Goal: Task Accomplishment & Management: Use online tool/utility

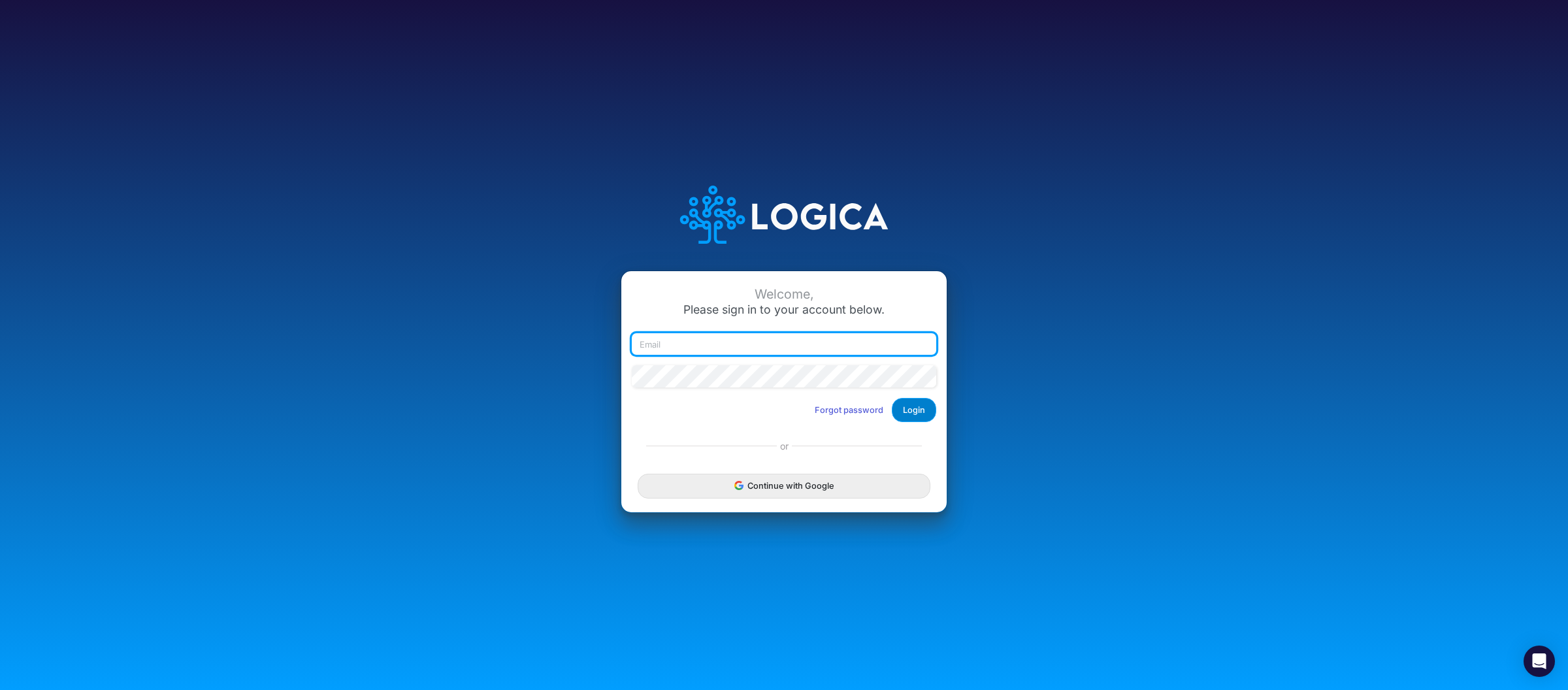
type input "raphael.jordao@recargapay.com"
click at [910, 405] on button "Login" at bounding box center [914, 410] width 44 height 24
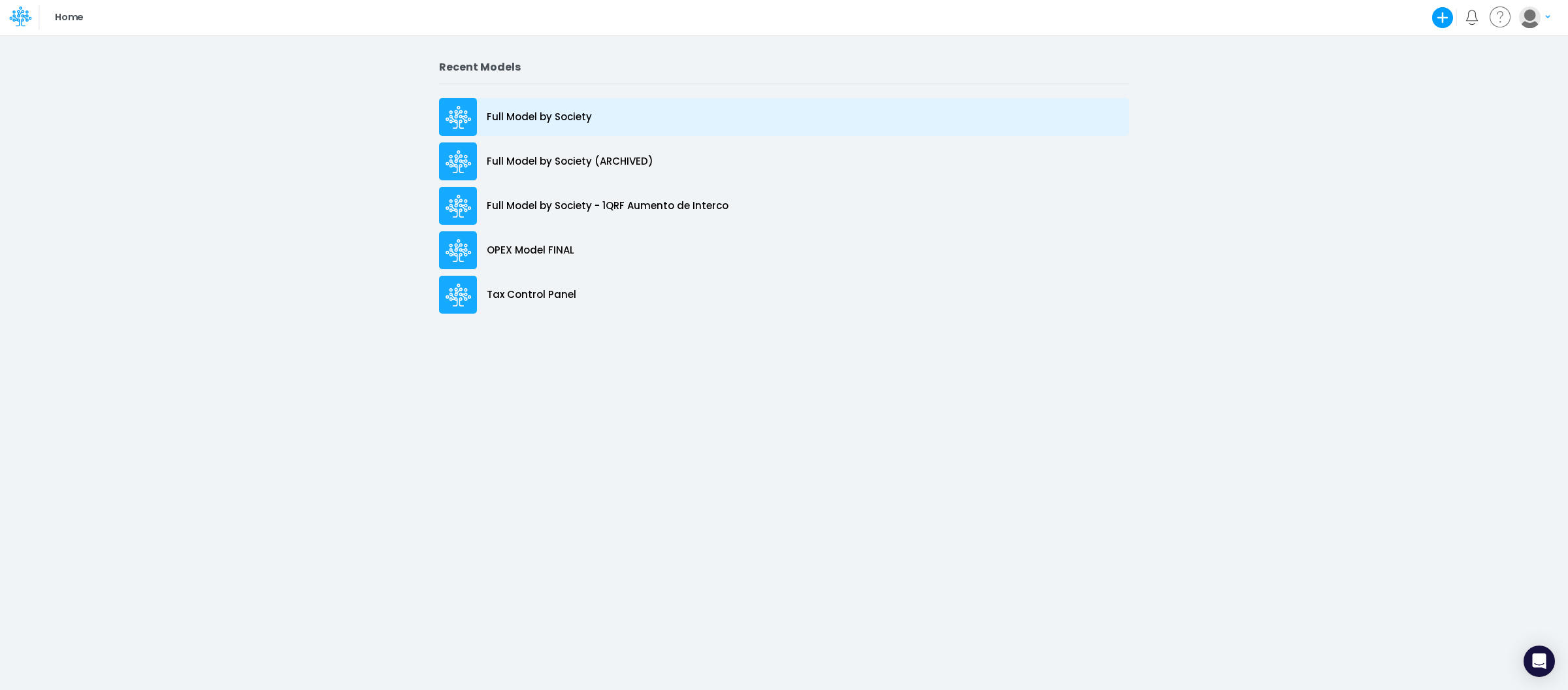
click at [586, 112] on p "Full Model by Society" at bounding box center [539, 118] width 105 height 15
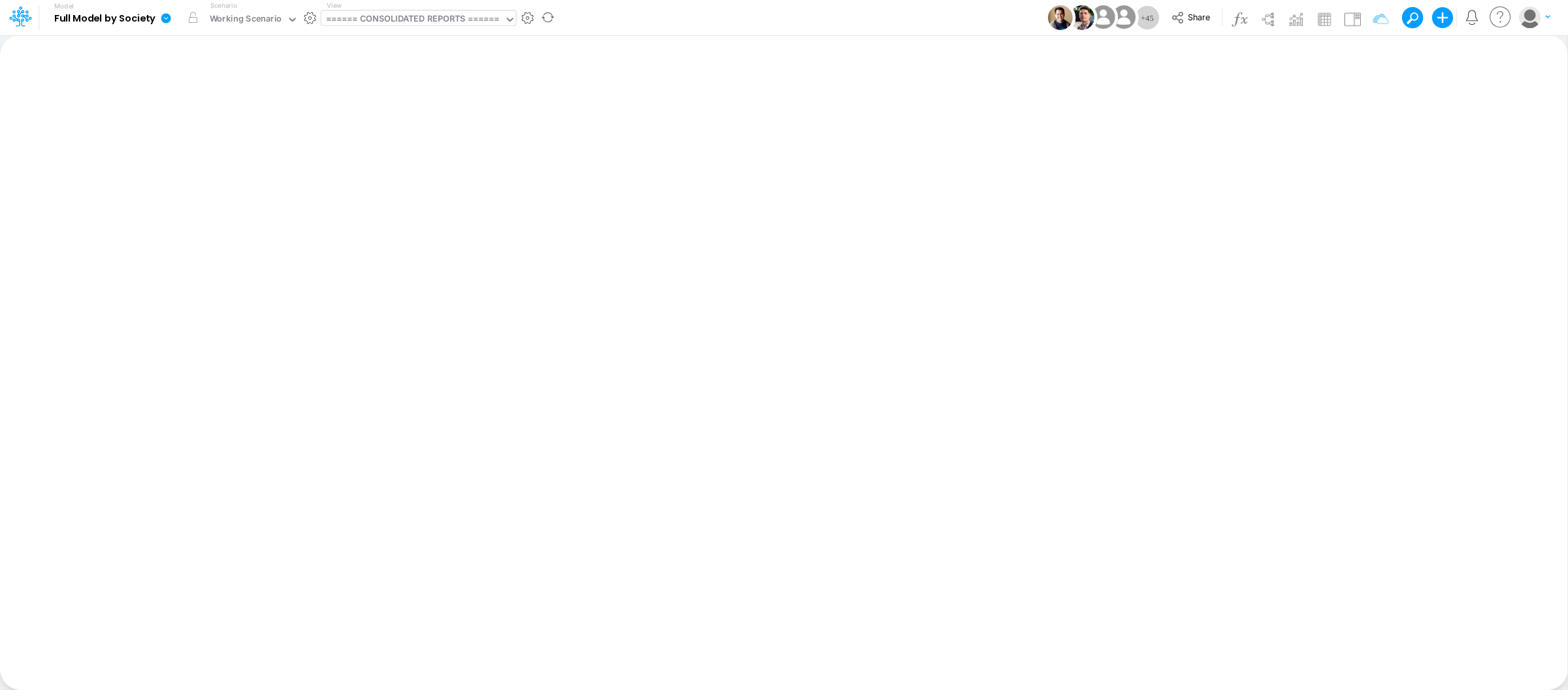
click at [475, 11] on div "====== CONSOLIDATED REPORTS ======" at bounding box center [413, 21] width 183 height 20
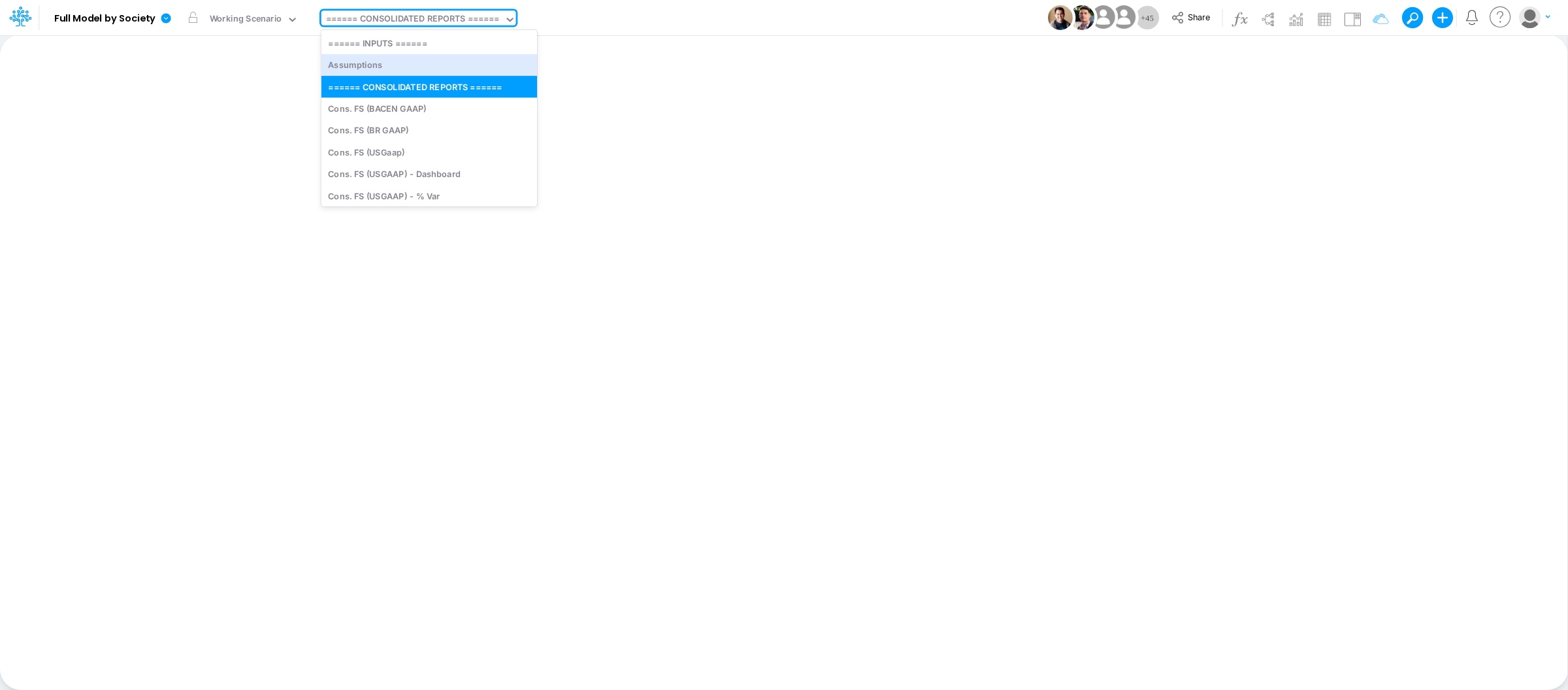
click at [643, 37] on div "Insert new Conditional formatting Paste Cut Copy AutoFill Ready 100% Sum: null …" at bounding box center [783, 361] width 1567 height 655
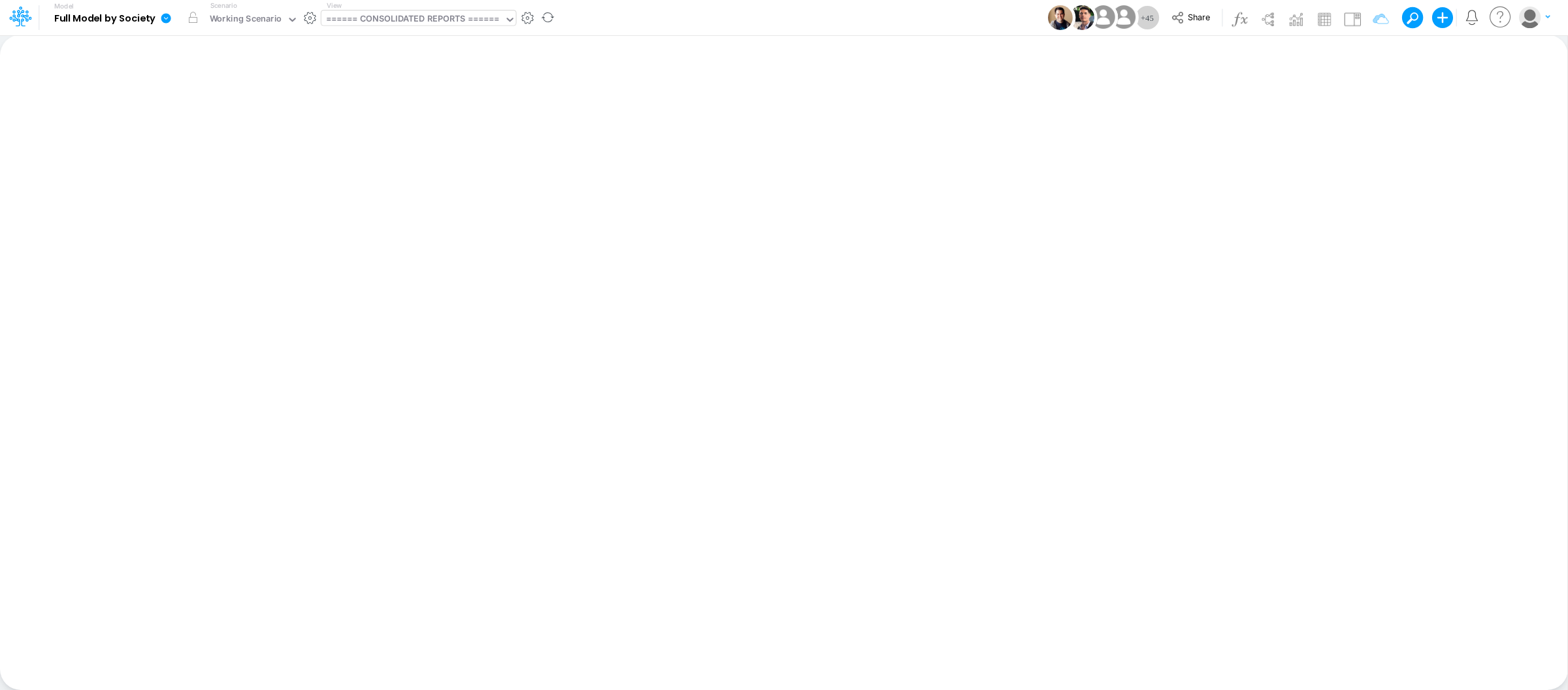
click at [420, 16] on div "====== CONSOLIDATED REPORTS ======" at bounding box center [413, 20] width 173 height 15
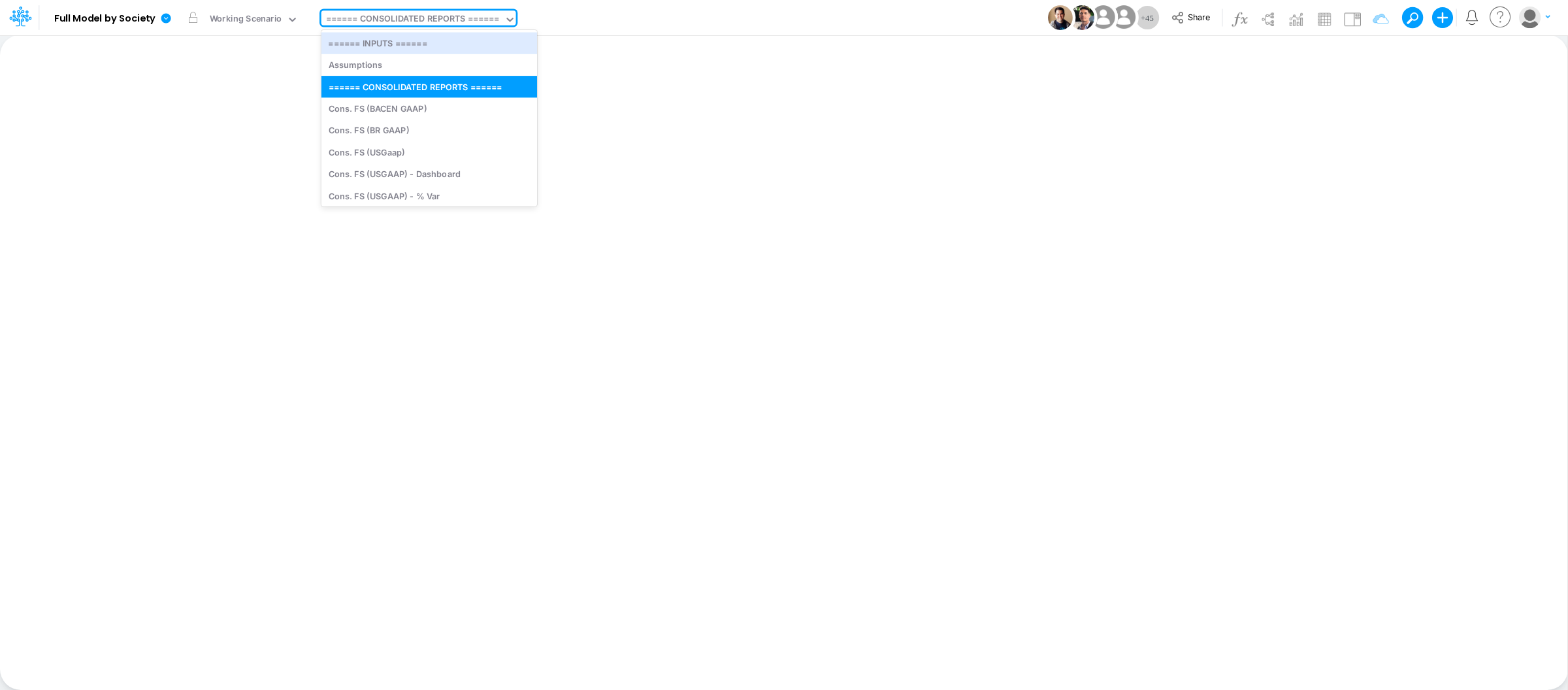
click at [601, 16] on div "Model Full Model by Society Edit model settings Duplicate Import QuickBooks Qui…" at bounding box center [784, 18] width 1411 height 35
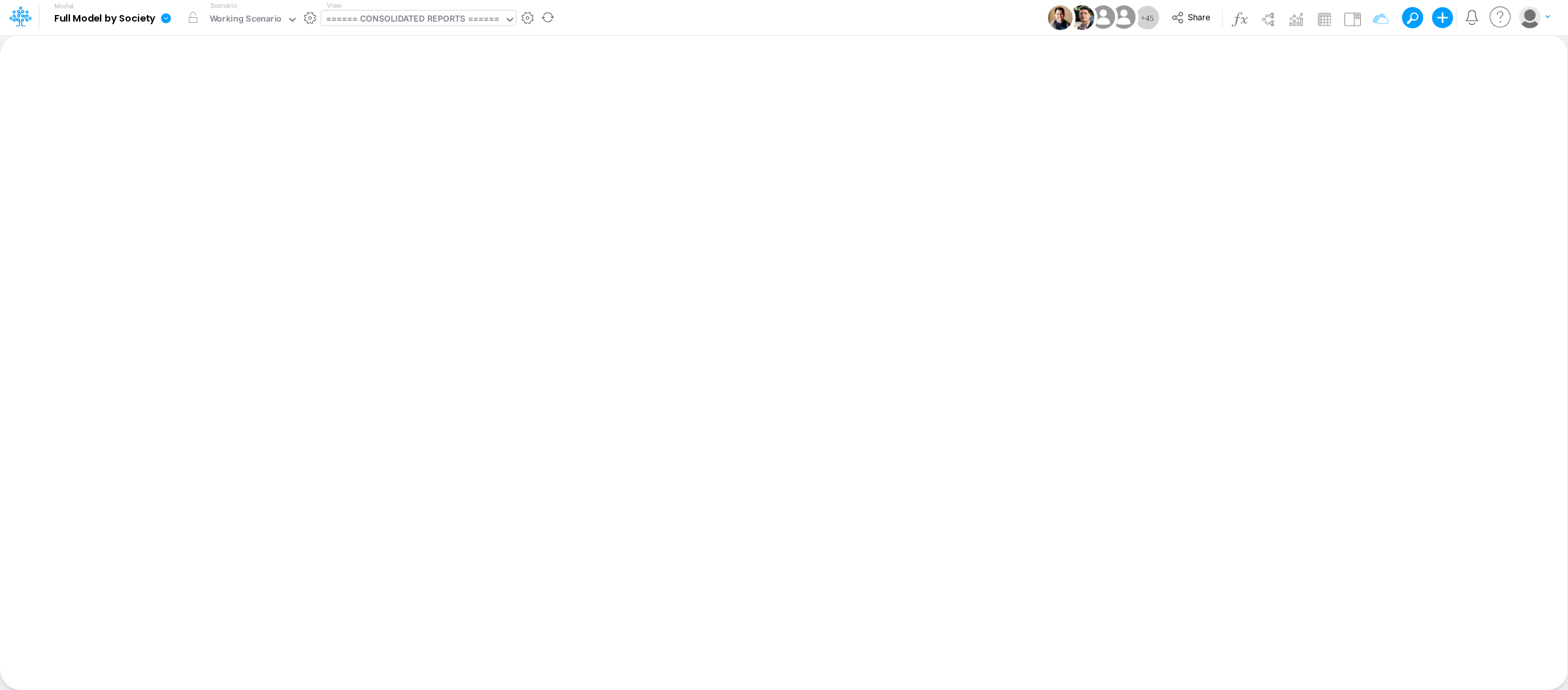
click at [397, 13] on div "====== CONSOLIDATED REPORTS ======" at bounding box center [413, 20] width 173 height 15
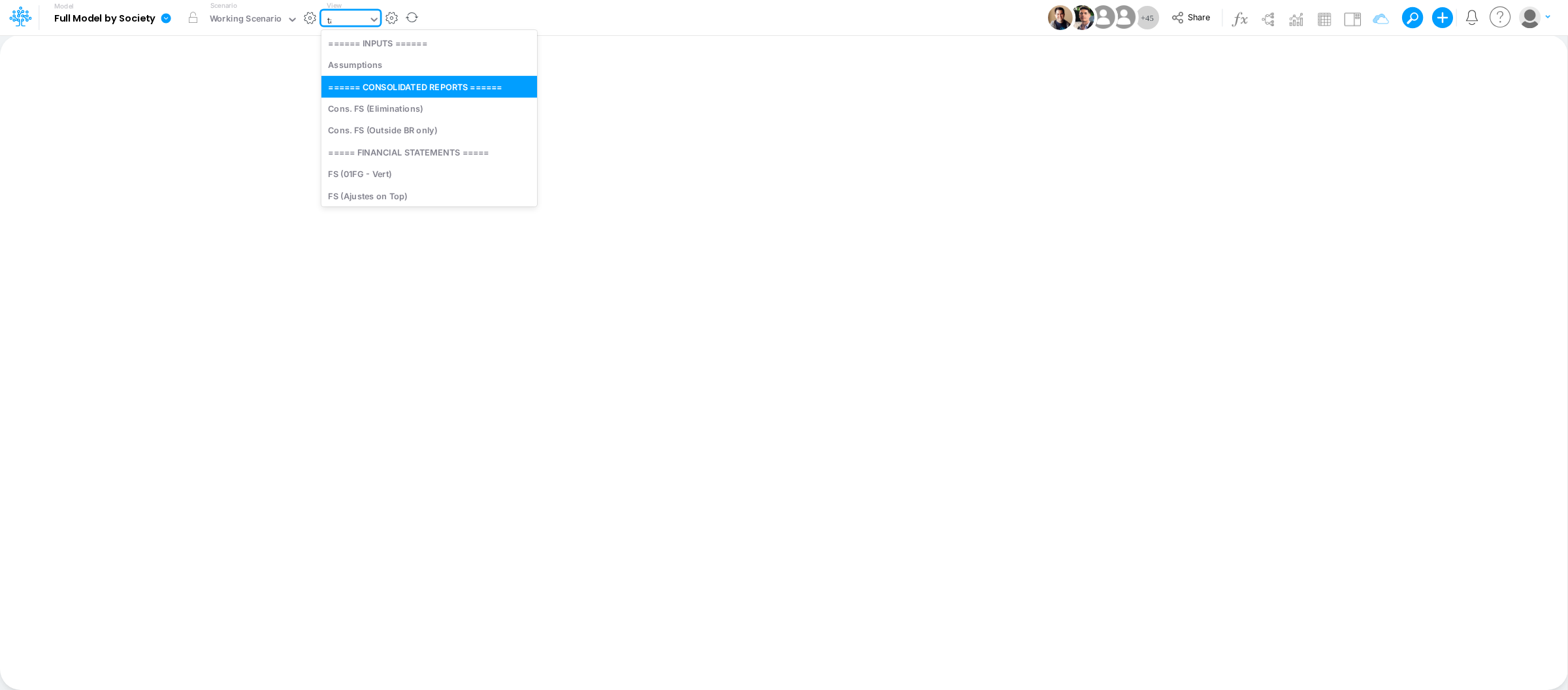
type input "tax"
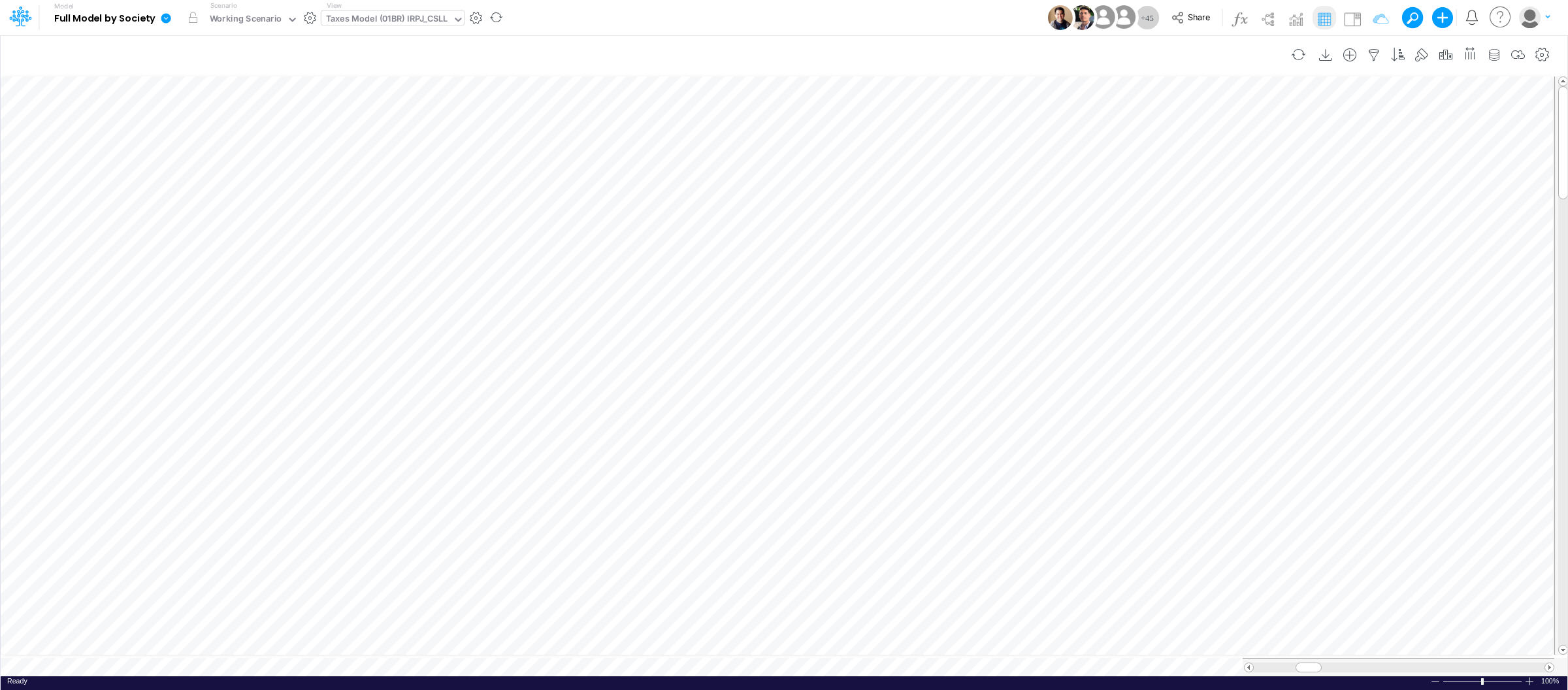
scroll to position [0, 1]
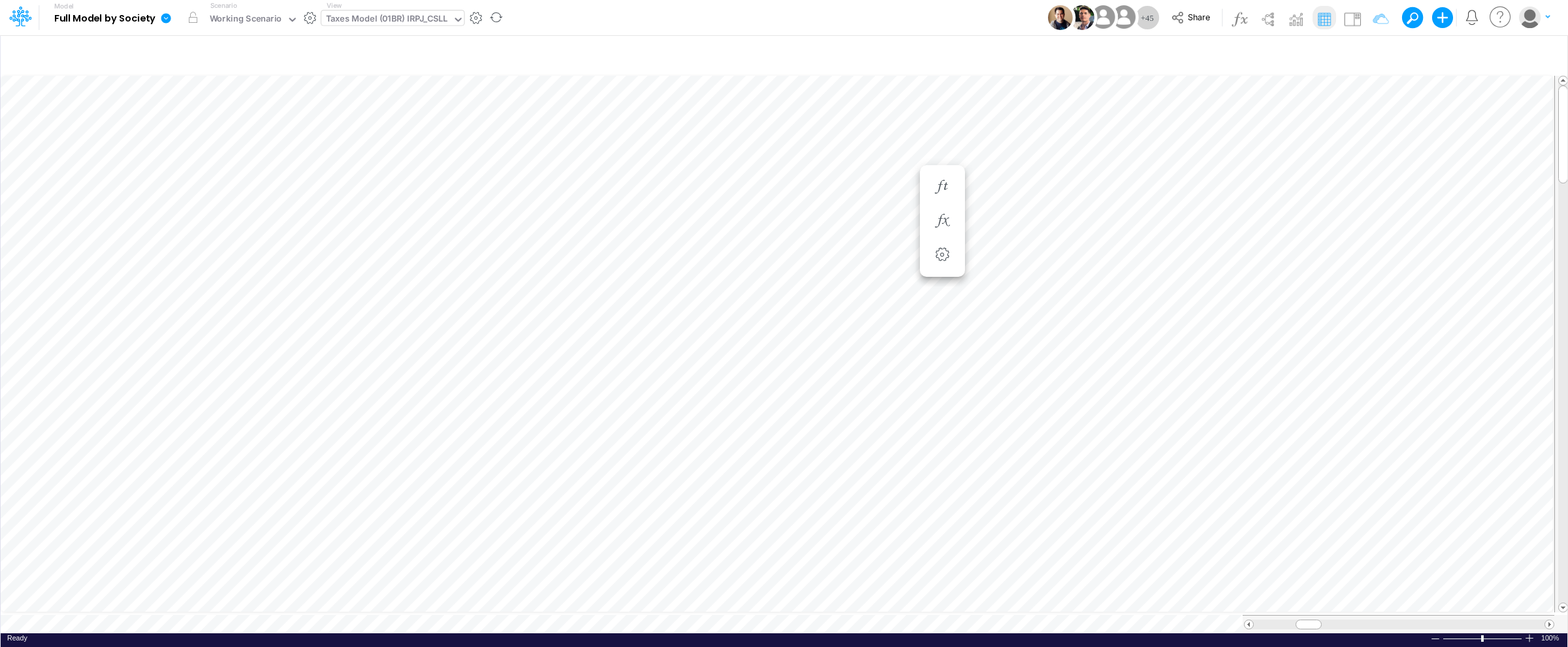
click at [393, 19] on div "Taxes Model (01BR) IRPJ_CSLL" at bounding box center [387, 20] width 121 height 15
type input "bs"
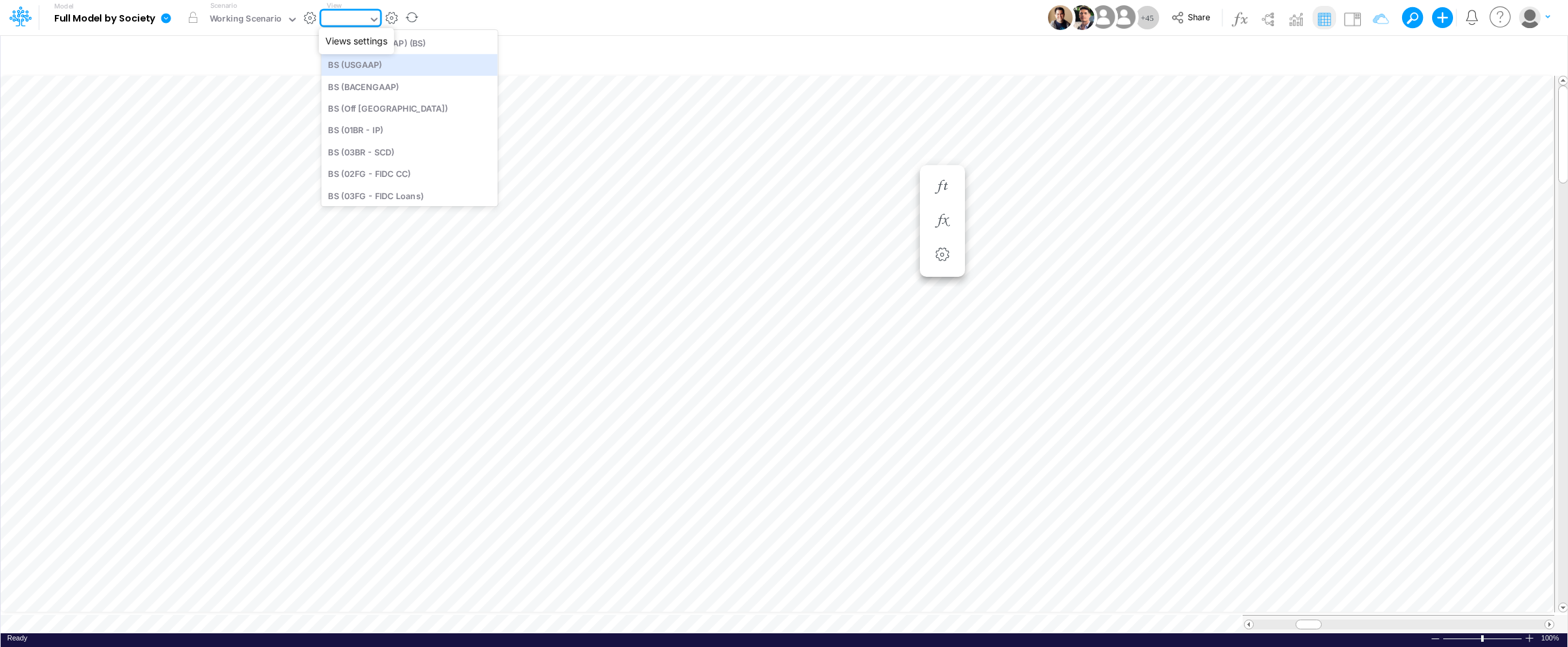
type input "BS (USGAAP) - Detailed"
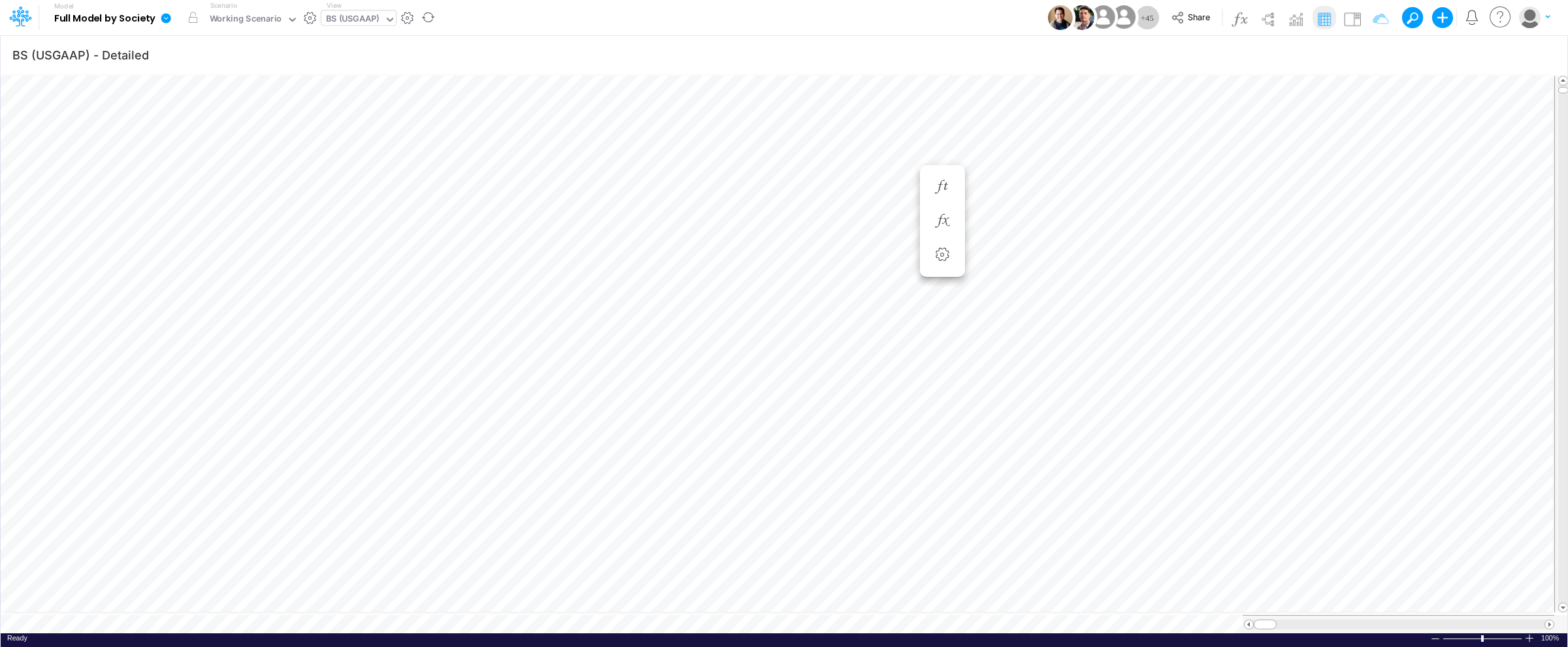
scroll to position [0, 1]
click at [1532, 633] on div at bounding box center [1529, 638] width 11 height 10
click at [1528, 633] on div at bounding box center [1529, 638] width 11 height 10
click at [1372, 51] on icon "button" at bounding box center [1374, 55] width 20 height 14
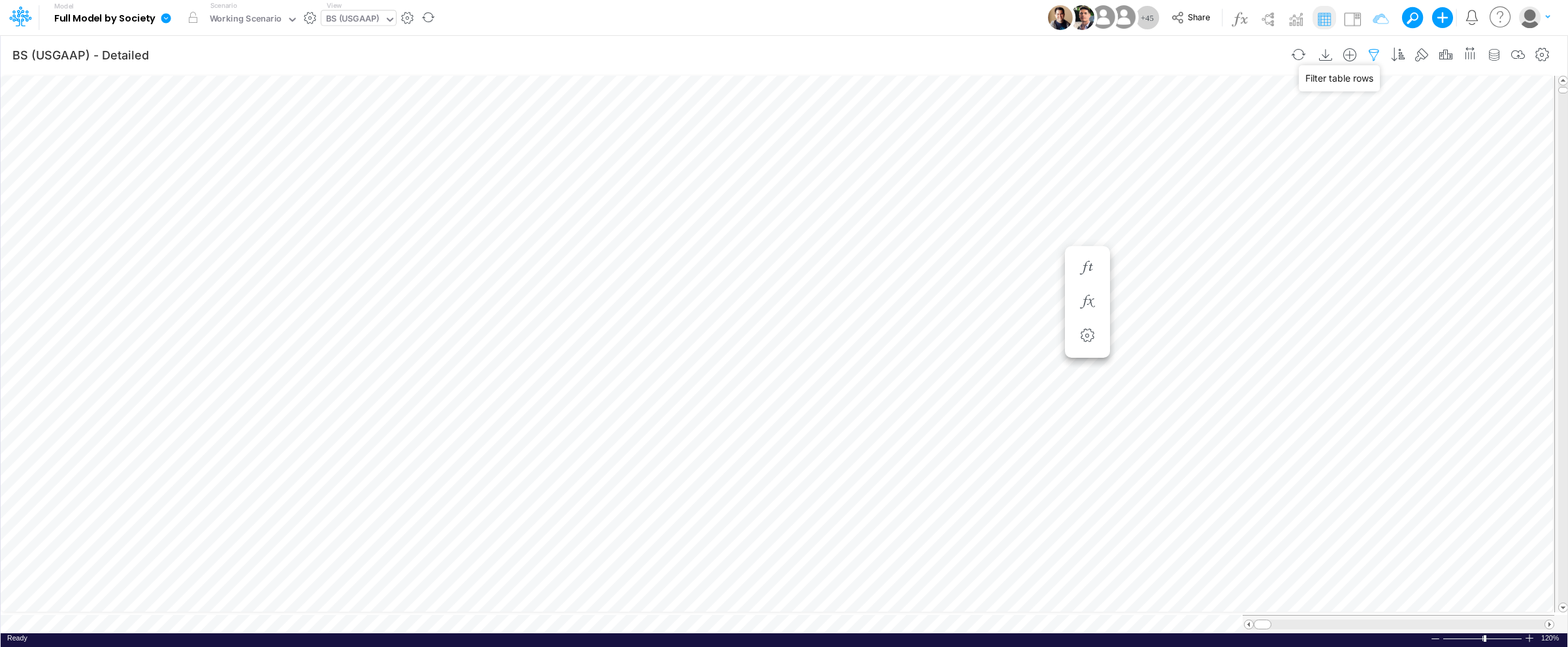
select select "tableSearchOR"
select select "notEqual"
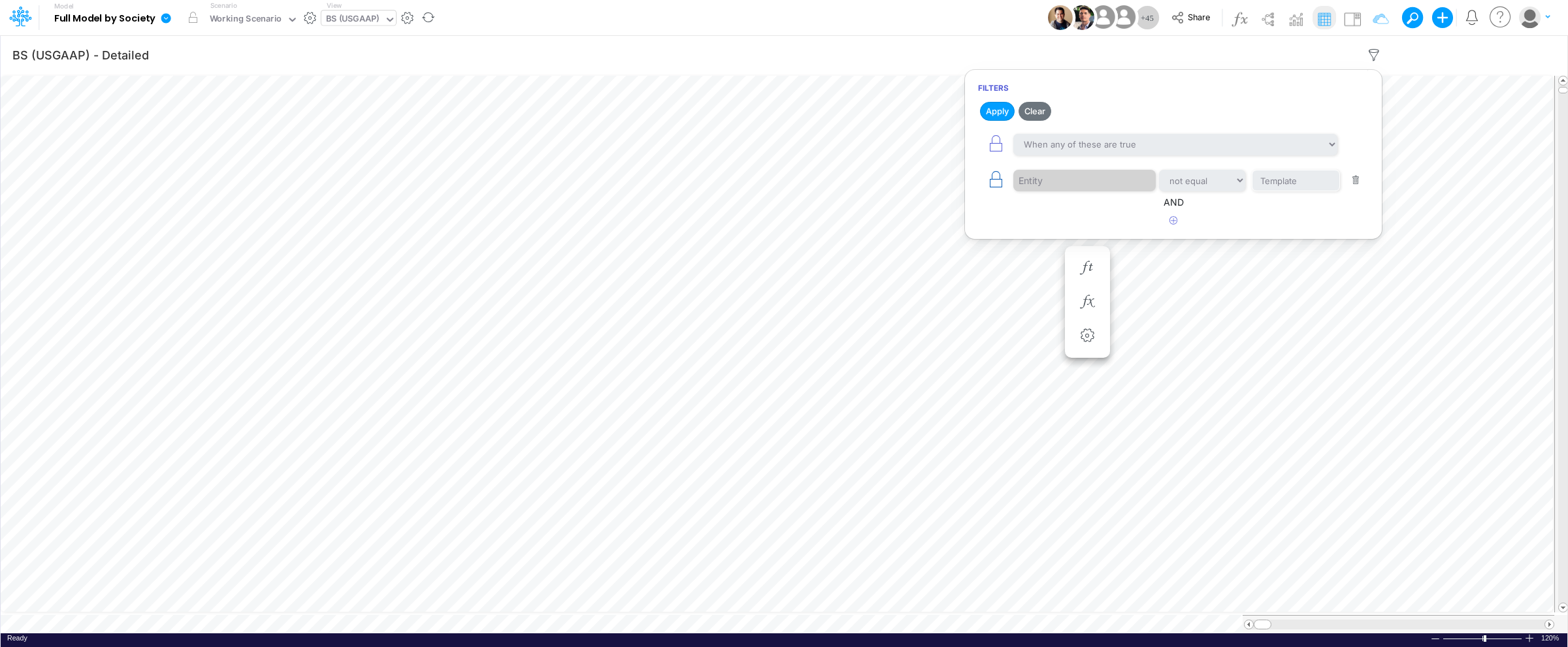
click at [998, 180] on icon "button" at bounding box center [996, 180] width 18 height 18
select select "notEqual"
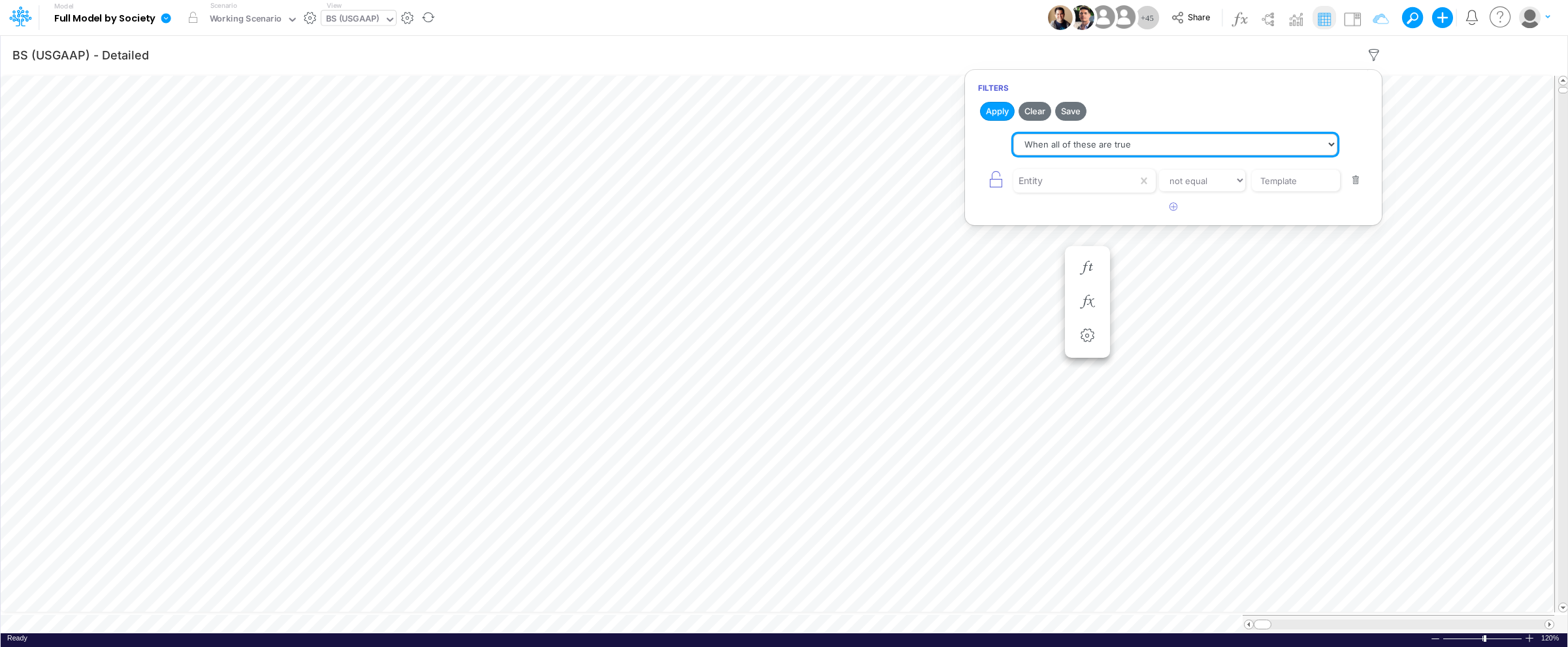
click at [1093, 143] on select "When all of these are true When any of these are true" at bounding box center [1175, 144] width 324 height 22
select select "tableSearchOR"
click at [1013, 134] on select "When all of these are true When any of these are true" at bounding box center [1175, 144] width 324 height 22
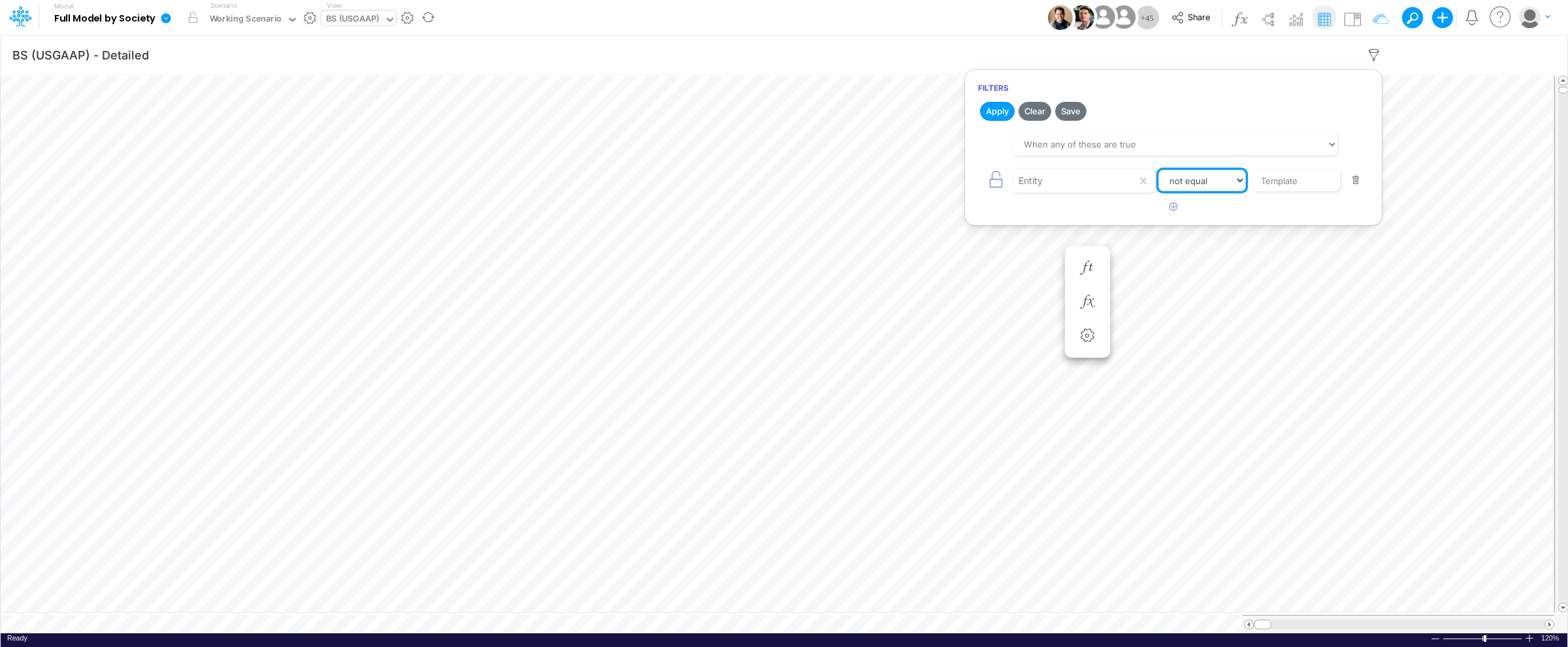
click at [1216, 183] on select "equals not equal starts with ends with contains" at bounding box center [1202, 180] width 88 height 22
select select "equals"
click at [1158, 170] on select "equals not equal starts with ends with contains" at bounding box center [1202, 180] width 88 height 22
click at [1290, 186] on input "Template" at bounding box center [1295, 180] width 88 height 22
drag, startPoint x: 1309, startPoint y: 183, endPoint x: 1211, endPoint y: 183, distance: 98.0
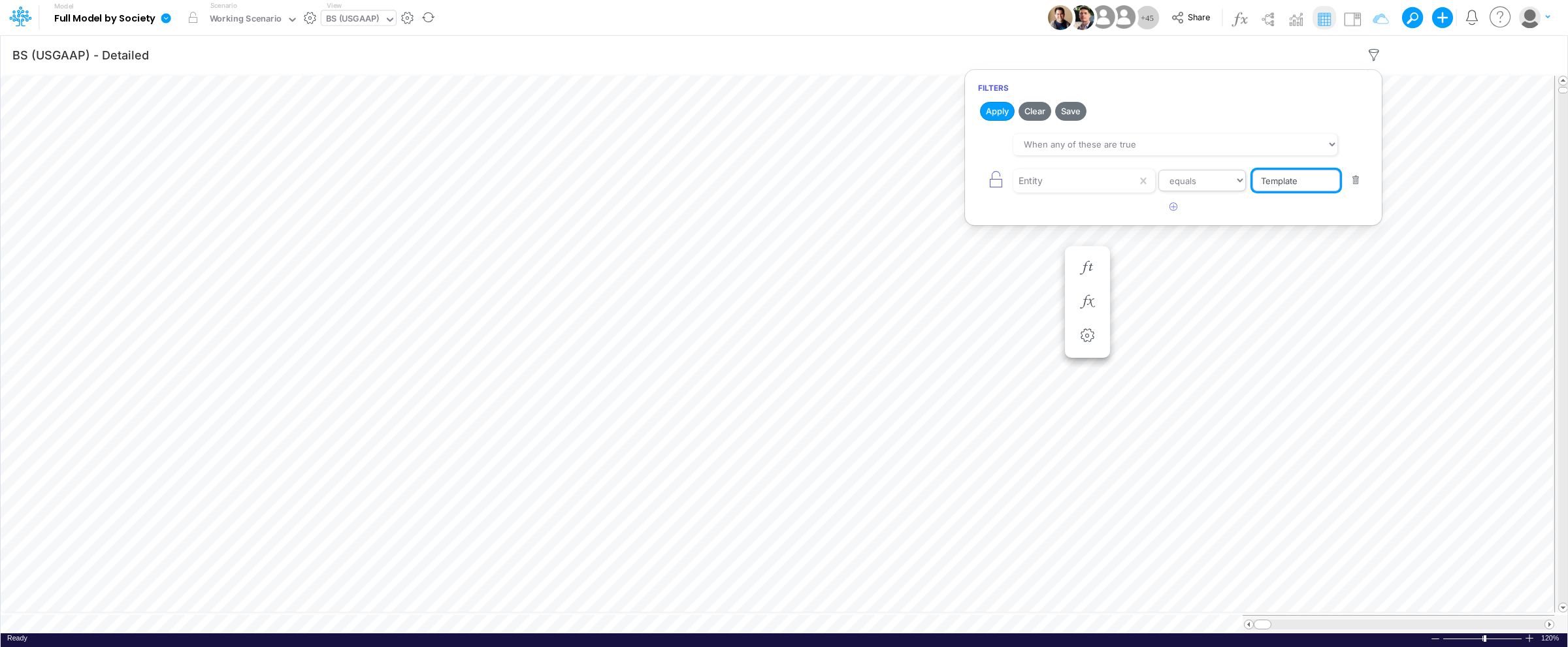
click at [1211, 183] on div "Entity equals not equal starts with ends with contains Template" at bounding box center [1173, 180] width 390 height 29
click at [1147, 52] on input "BS (USGAAP) - Detailed" at bounding box center [647, 54] width 1272 height 27
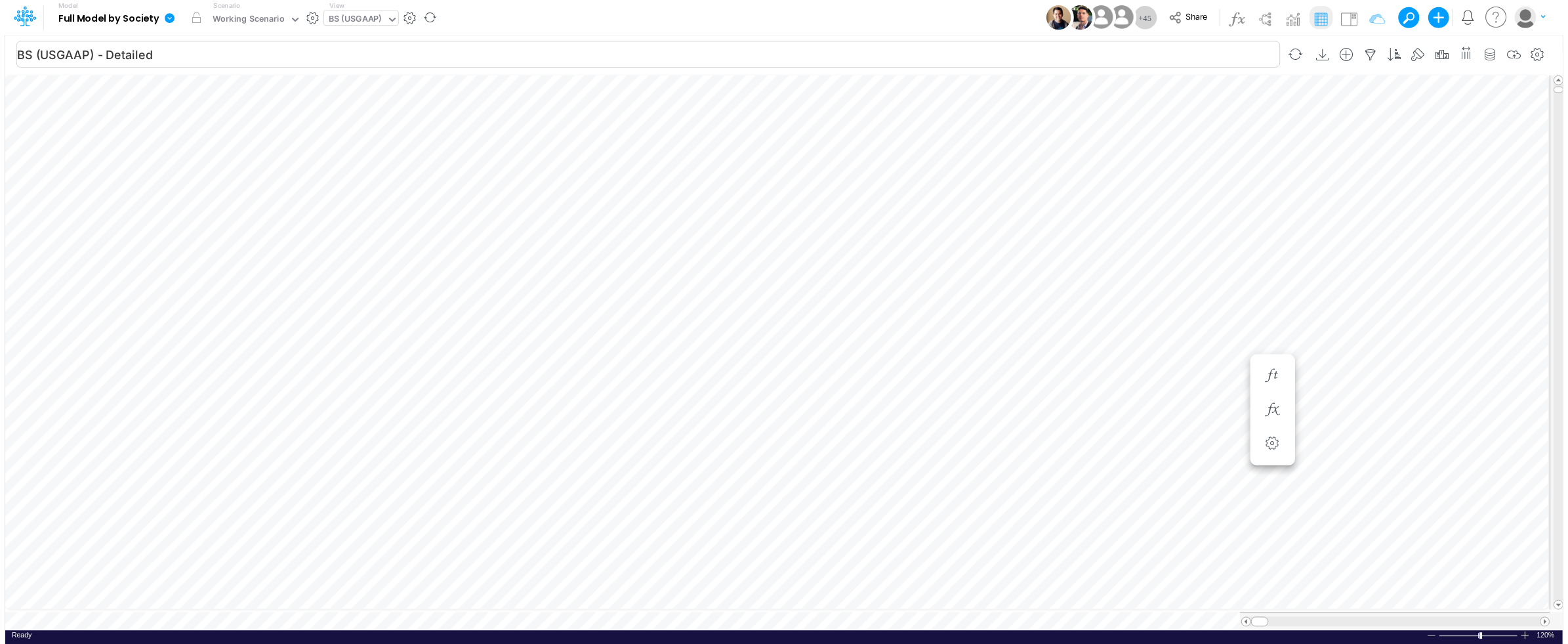
scroll to position [0, 1]
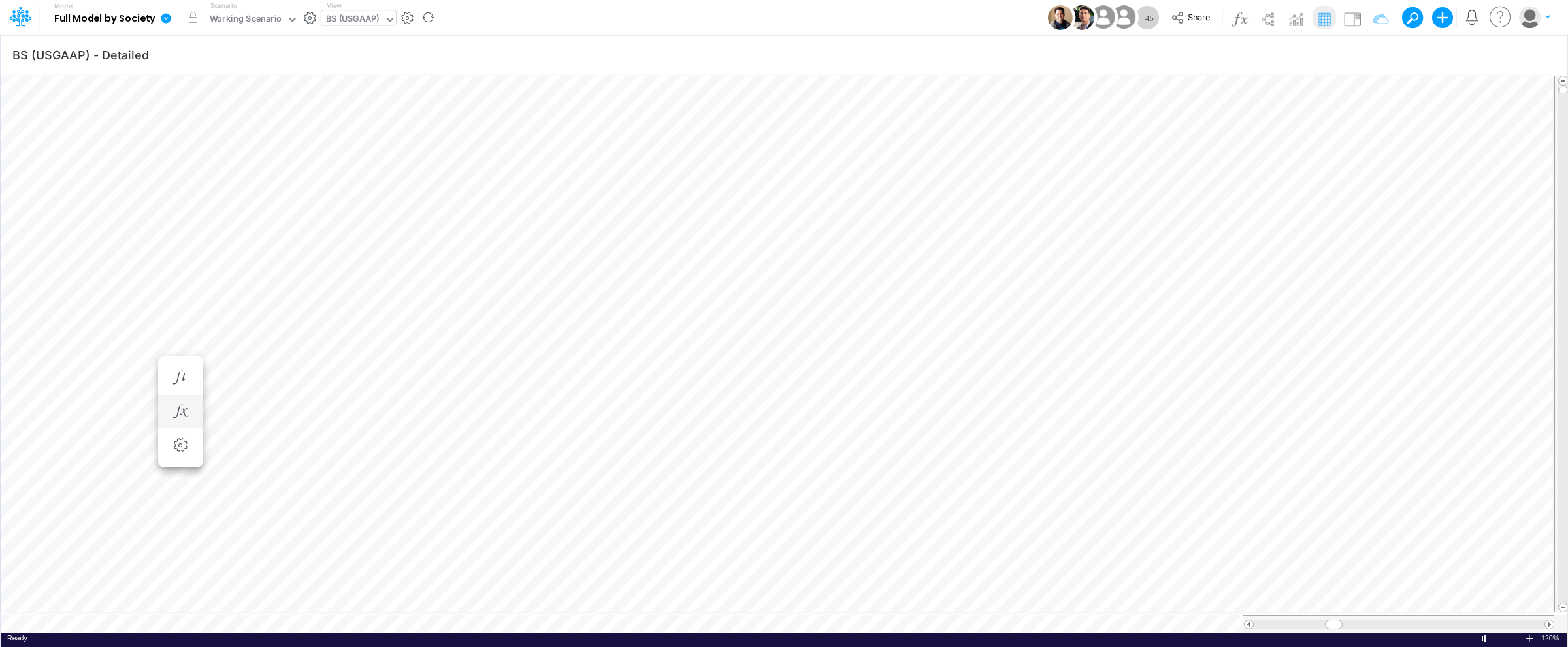
scroll to position [0, 1]
click at [348, 21] on div "BS (USGAAP)" at bounding box center [353, 20] width 53 height 15
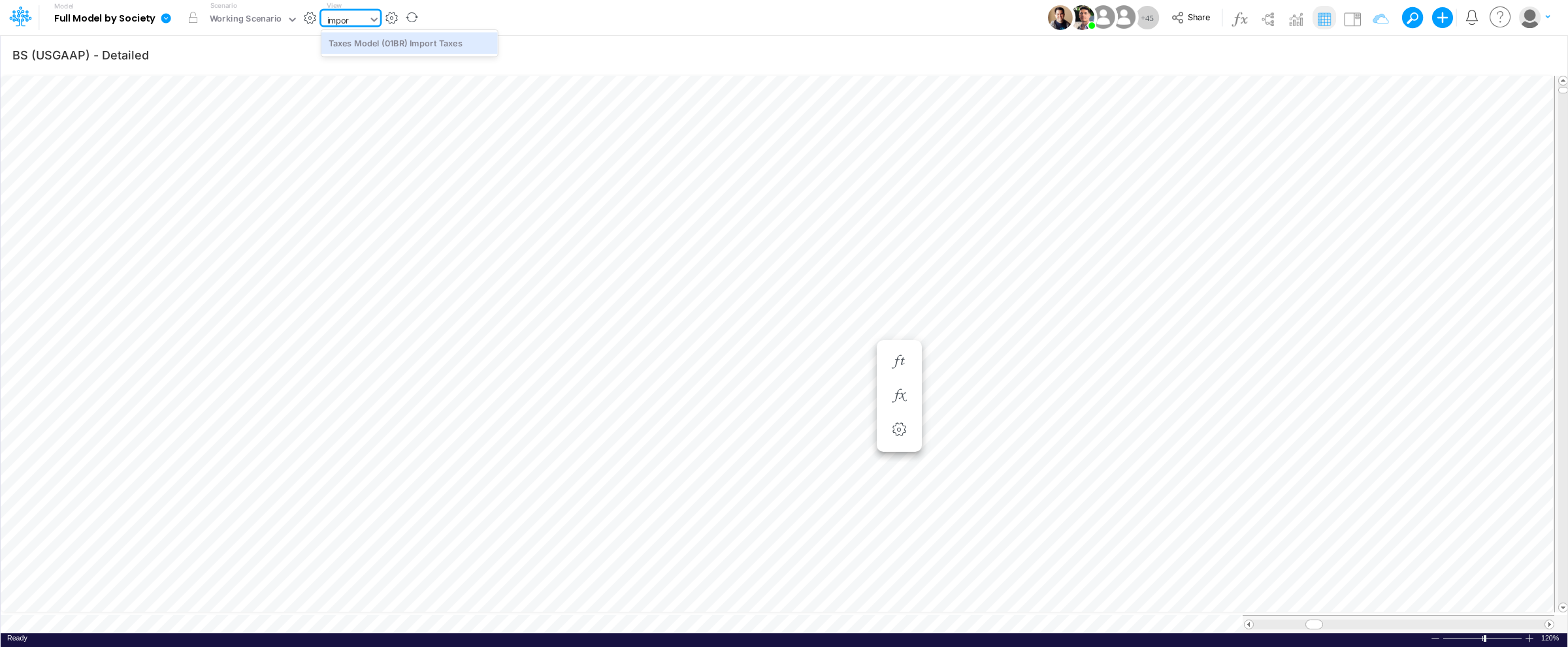
type input "import"
click at [403, 39] on div "Taxes Model (01BR) Import Taxes" at bounding box center [410, 43] width 177 height 21
click at [1524, 633] on div at bounding box center [1529, 638] width 11 height 10
click at [1528, 633] on div at bounding box center [1529, 638] width 11 height 10
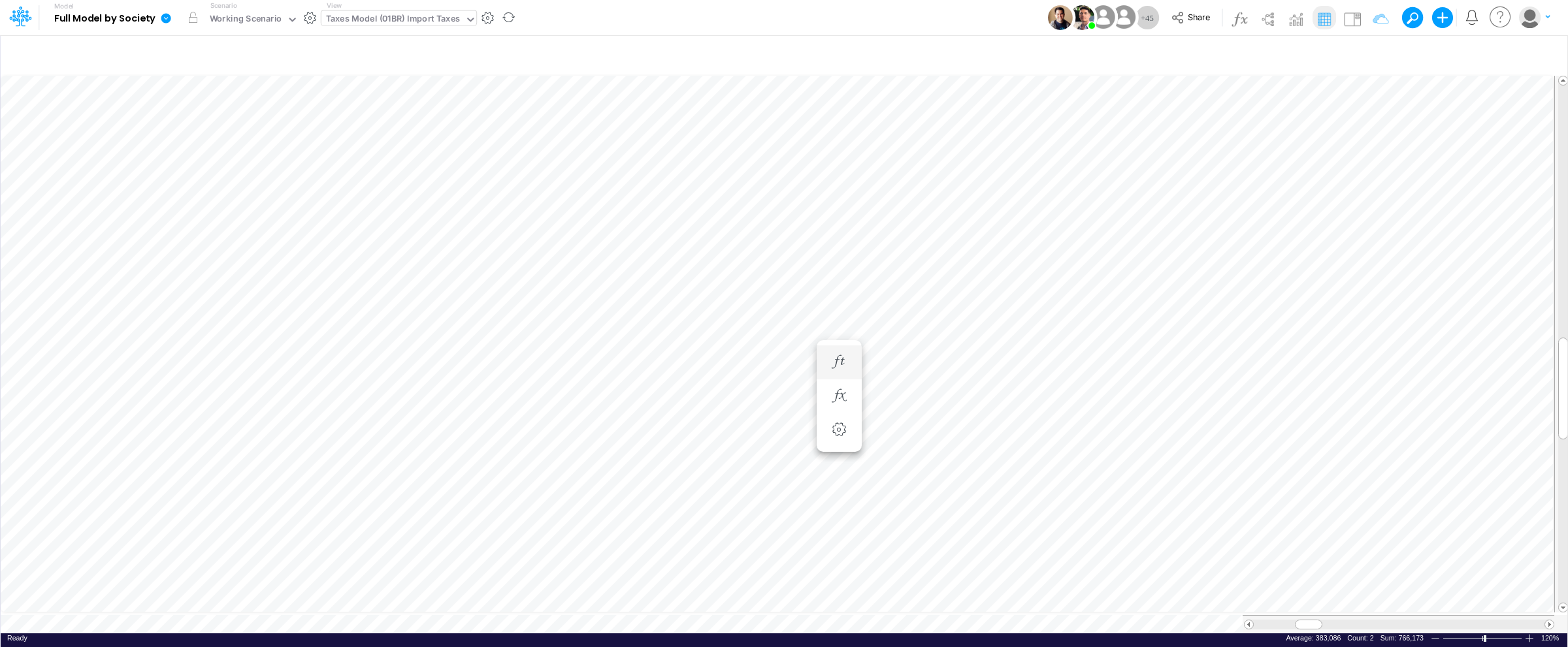
type input "BS (USGAAP) - Detailed"
click at [847, 309] on icon "button" at bounding box center [839, 315] width 20 height 14
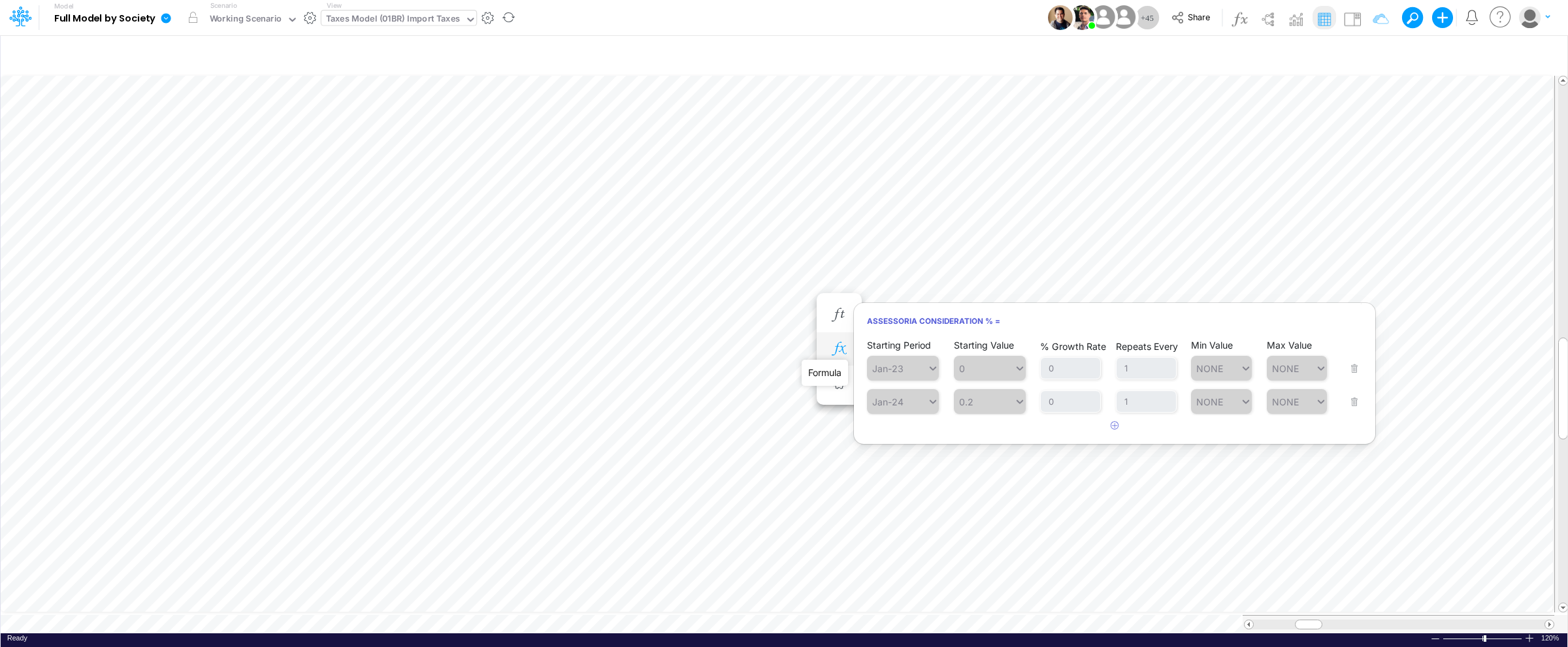
click at [845, 348] on icon "button" at bounding box center [839, 349] width 20 height 14
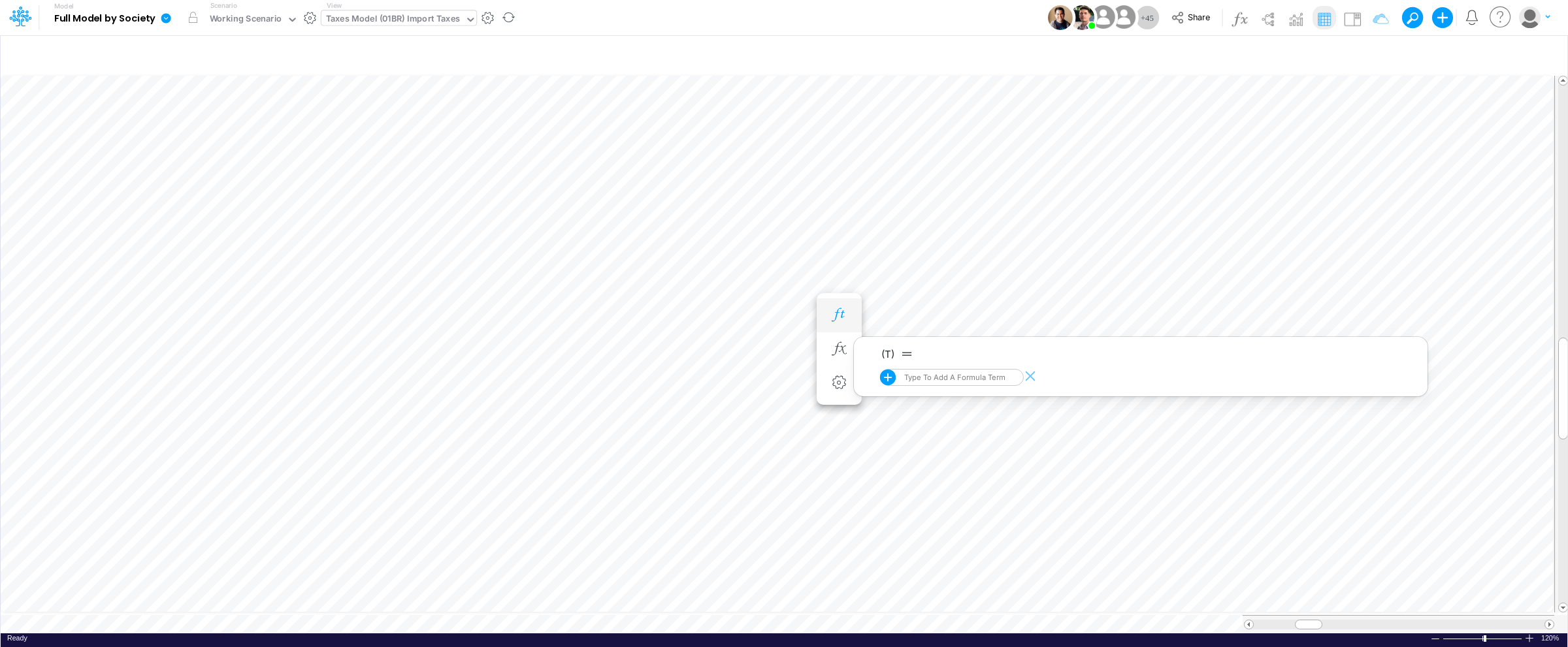
click at [836, 322] on icon "button" at bounding box center [839, 315] width 20 height 14
click at [837, 316] on icon "button" at bounding box center [839, 315] width 20 height 14
click at [845, 317] on icon "button" at bounding box center [839, 315] width 20 height 14
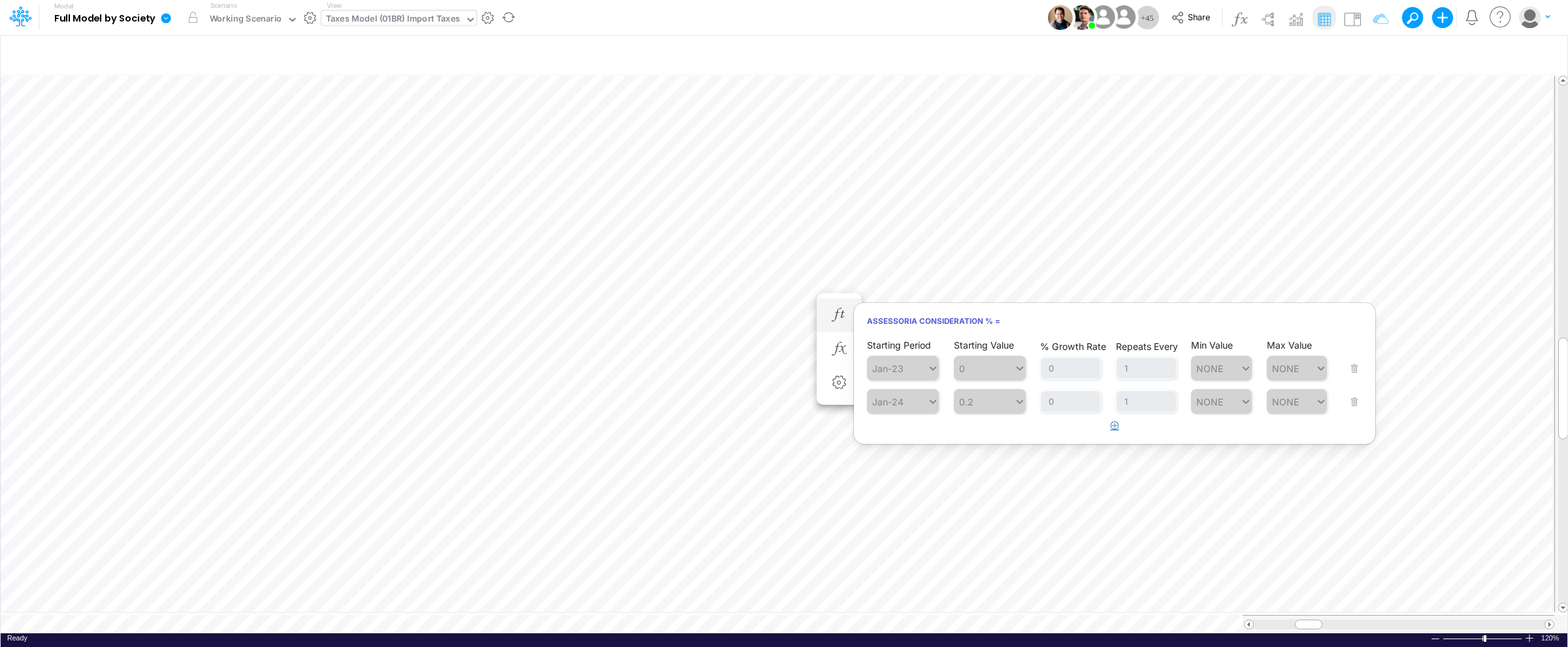
click at [1116, 425] on icon "button" at bounding box center [1114, 425] width 8 height 8
click at [921, 438] on div "Type to search..." at bounding box center [909, 435] width 72 height 11
click at [902, 471] on div "Forecast" at bounding box center [902, 467] width 72 height 21
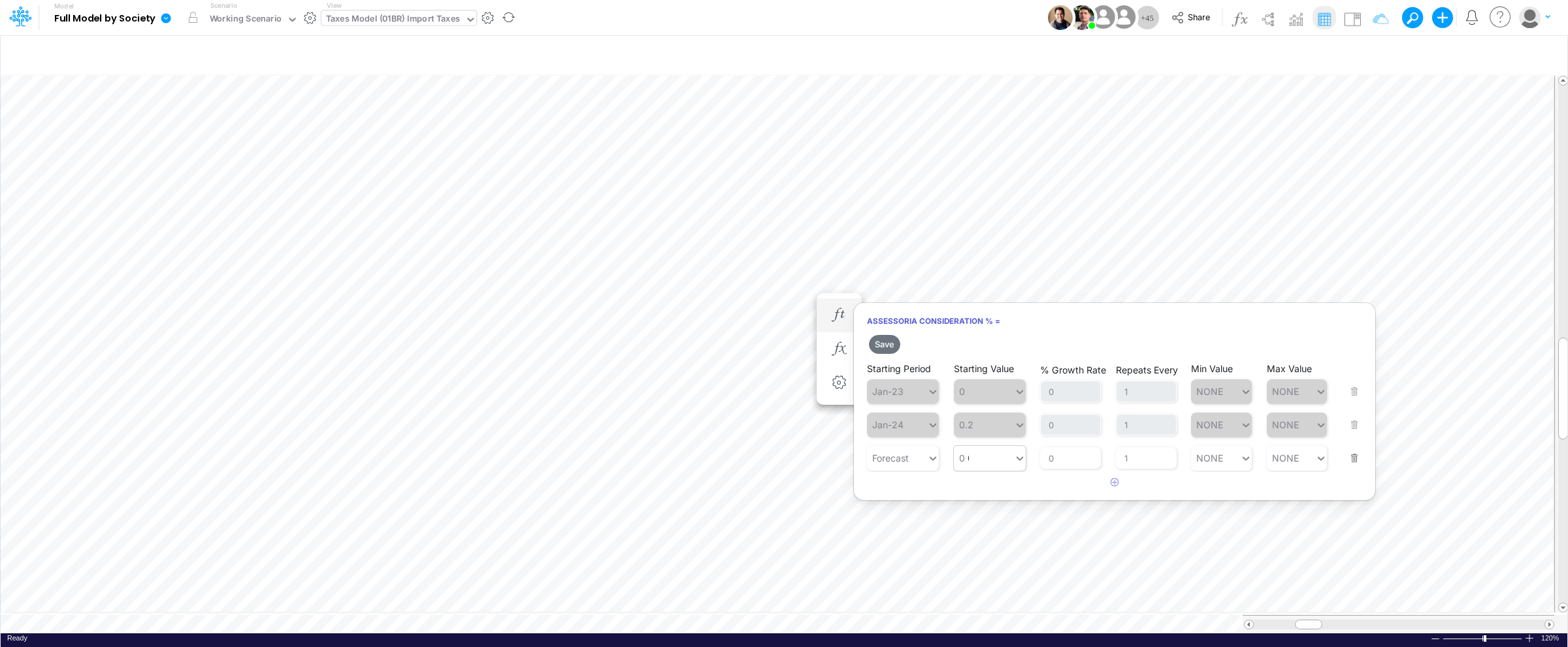
click at [979, 461] on div "0 0" at bounding box center [983, 458] width 60 height 19
click at [997, 491] on div "Set value 30%" at bounding box center [993, 490] width 79 height 21
type input "30%"
click at [888, 346] on button "Save" at bounding box center [884, 345] width 31 height 19
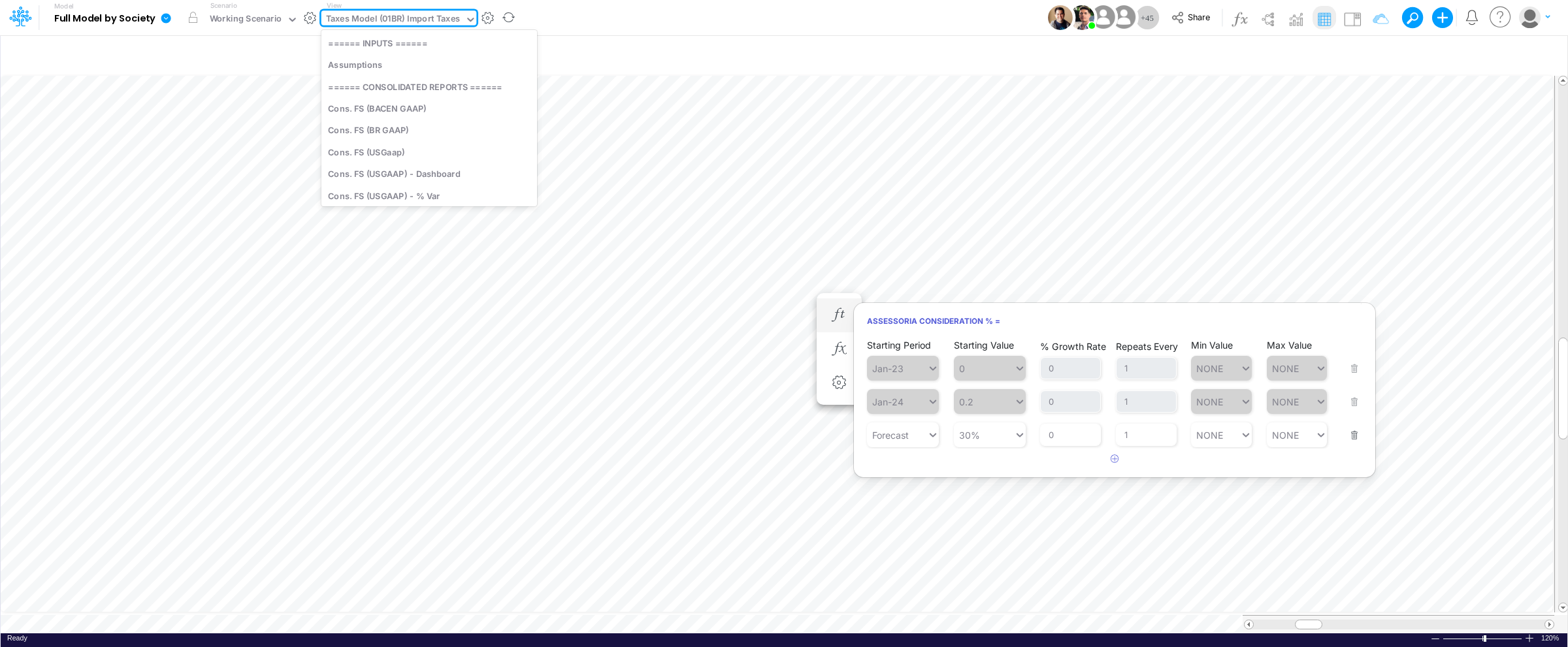
click at [414, 16] on div "Taxes Model (01BR) Import Taxes" at bounding box center [393, 20] width 134 height 15
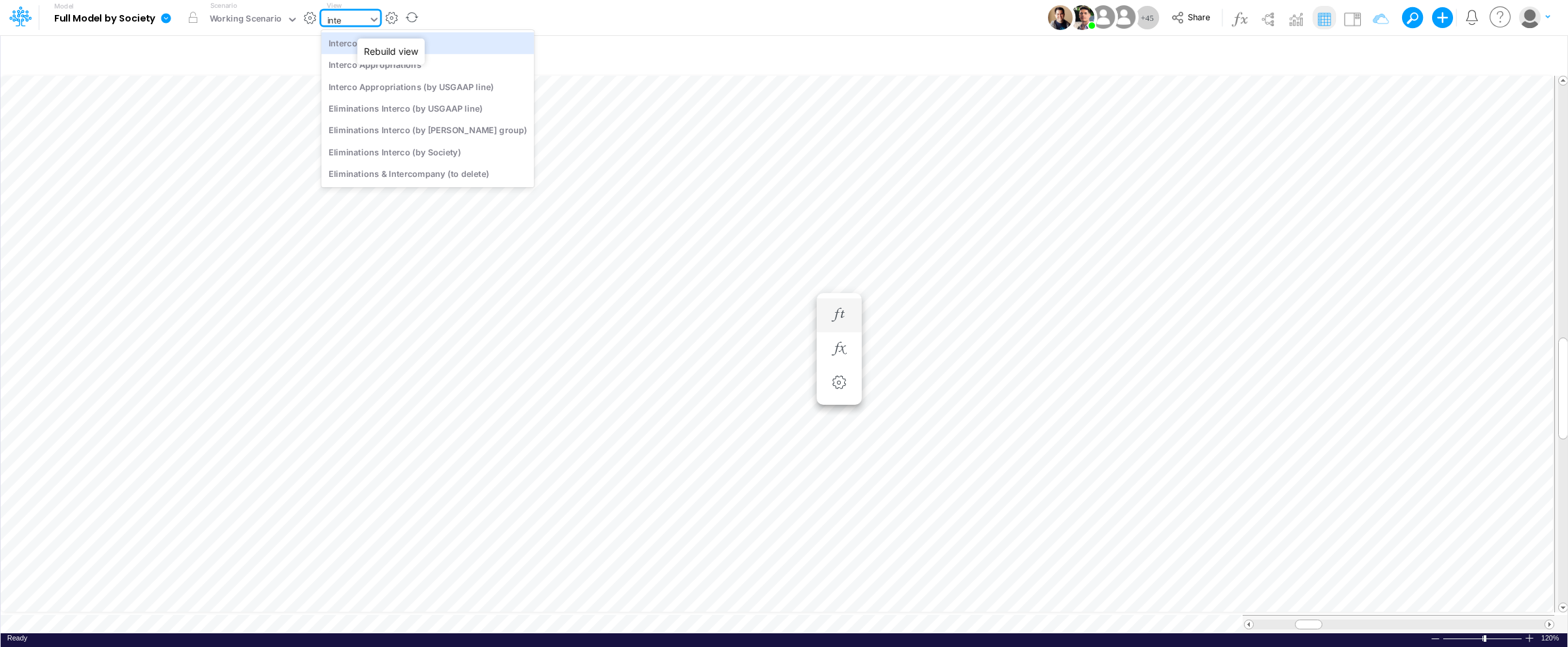
type input "inter"
type input "Intercos G&A"
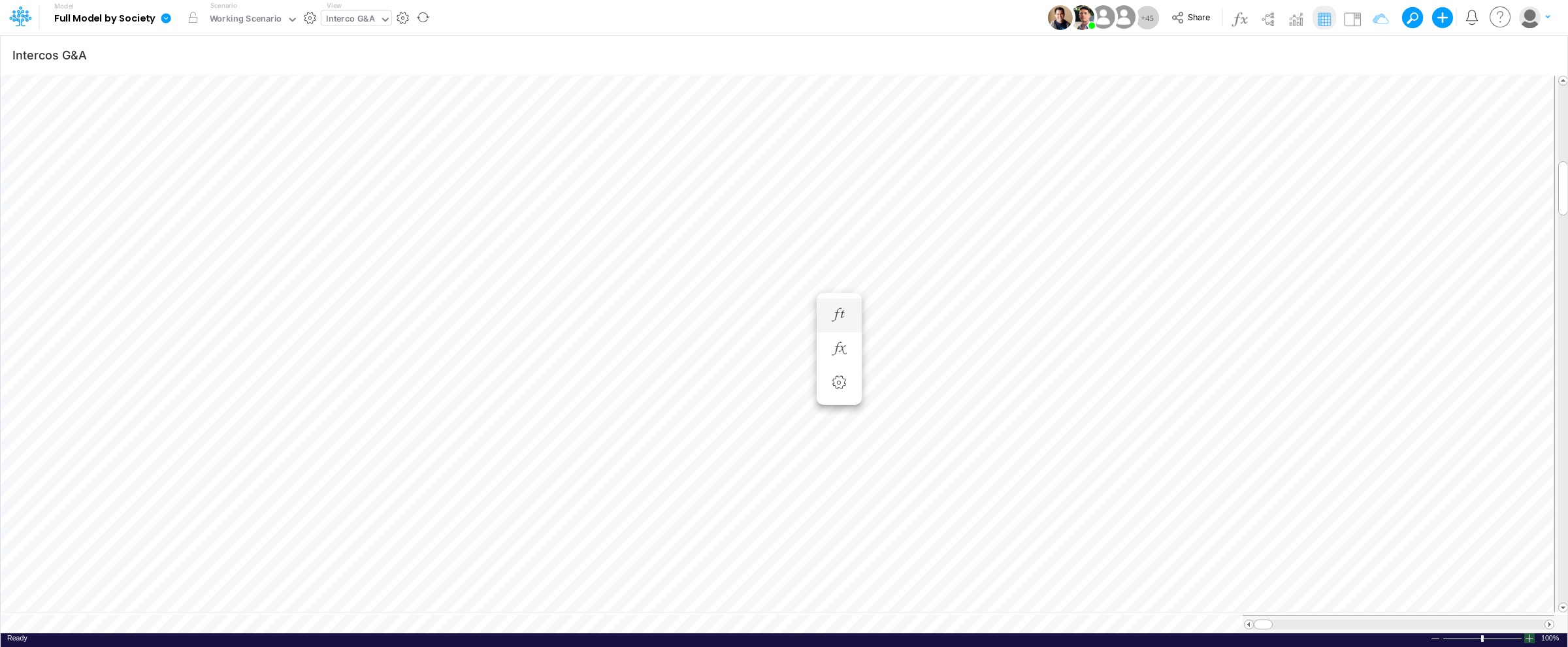
click at [1528, 633] on div at bounding box center [1529, 638] width 11 height 10
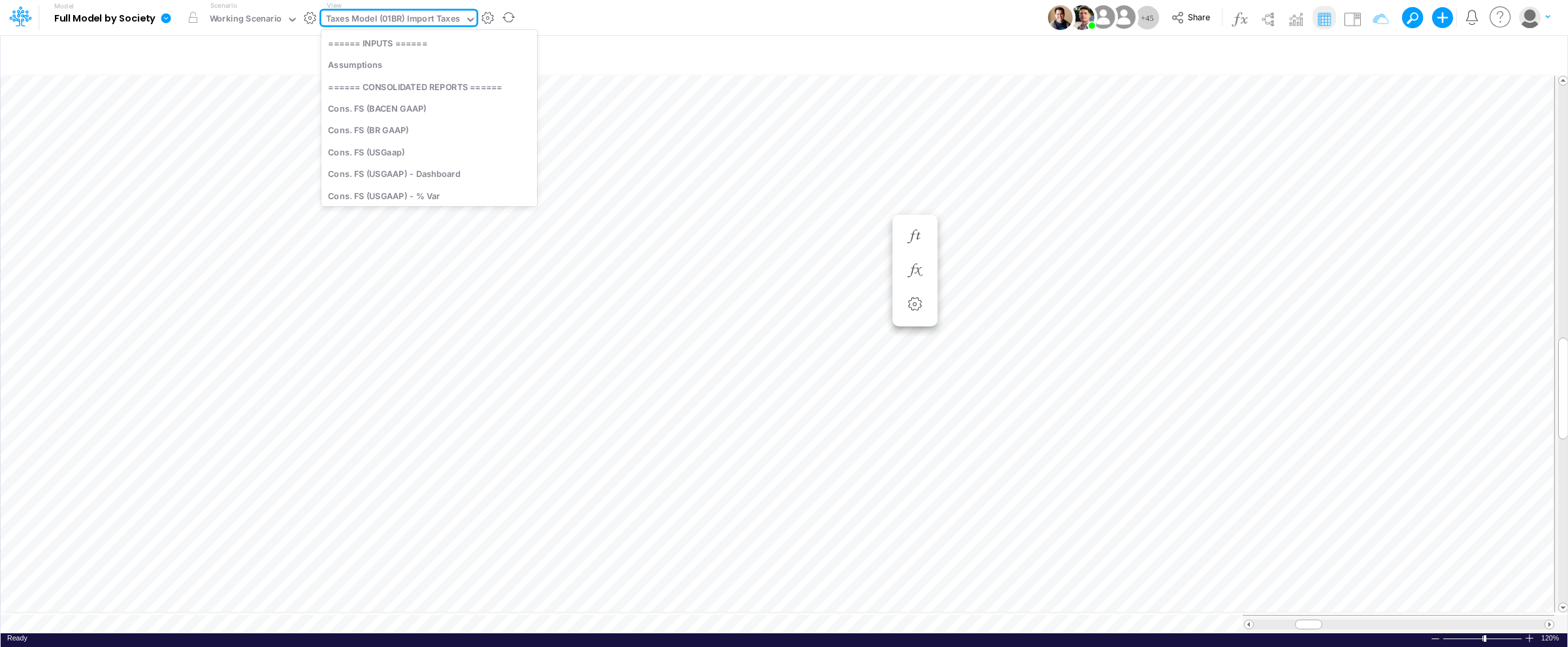
click at [410, 17] on div "Taxes Model (01BR) Import Taxes" at bounding box center [393, 20] width 134 height 15
type input "fs"
click at [1529, 636] on div at bounding box center [1529, 638] width 11 height 10
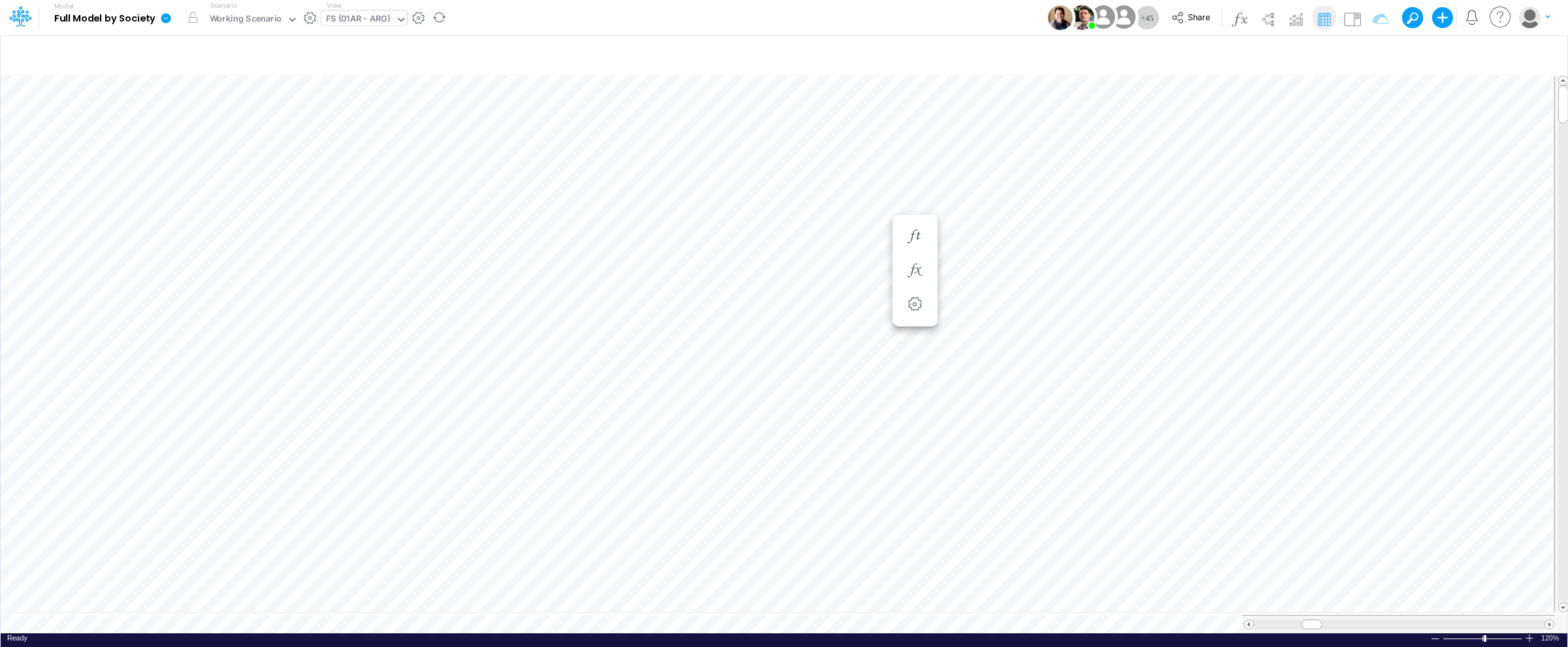
scroll to position [0, 1]
type input "Intercos G&A"
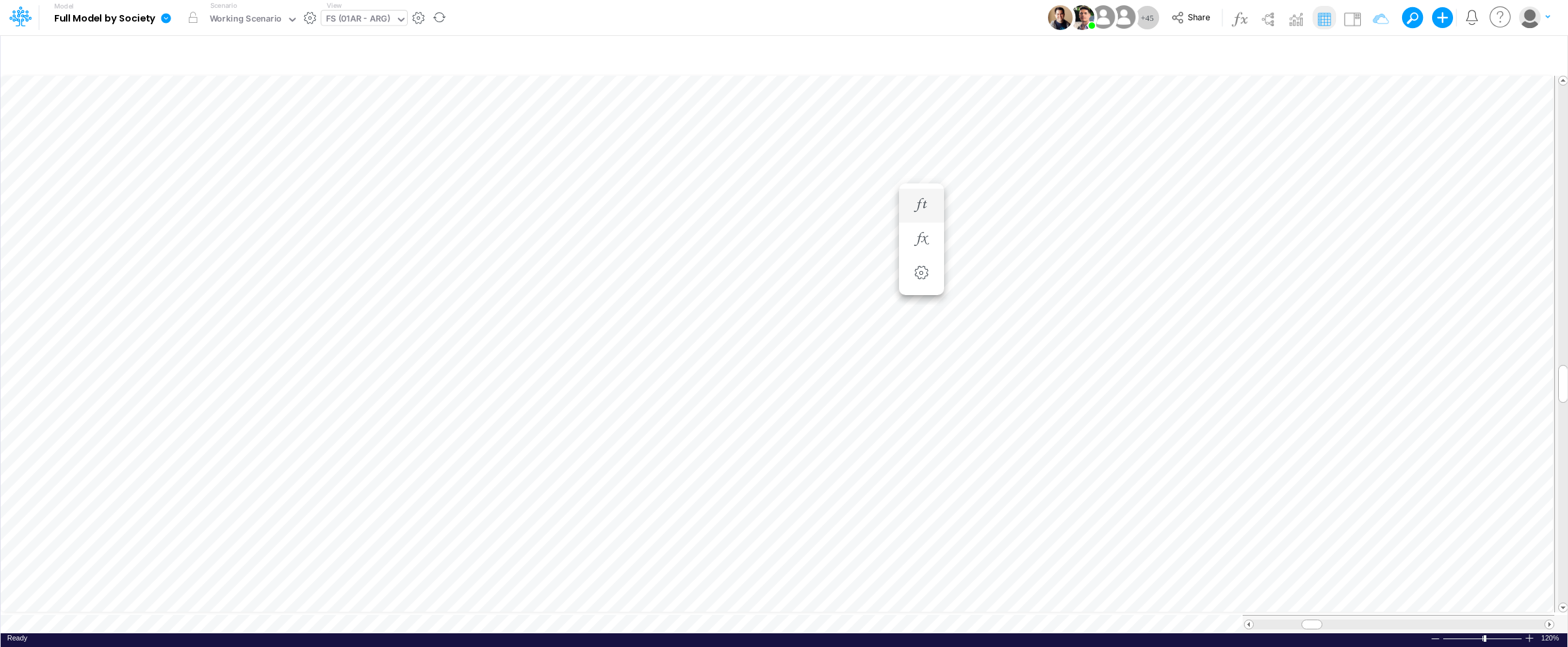
scroll to position [0, 1]
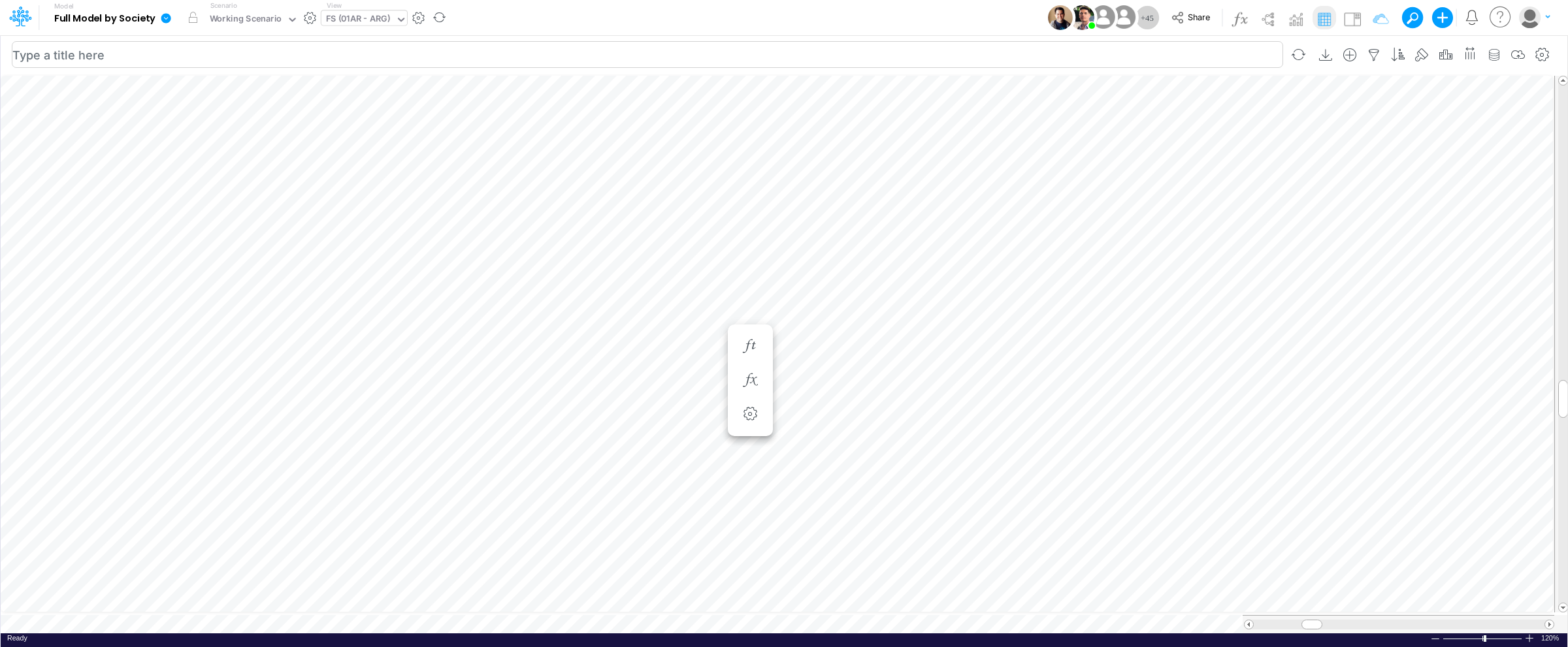
scroll to position [0, 1]
type input "BS (USGAAP) - Detailed"
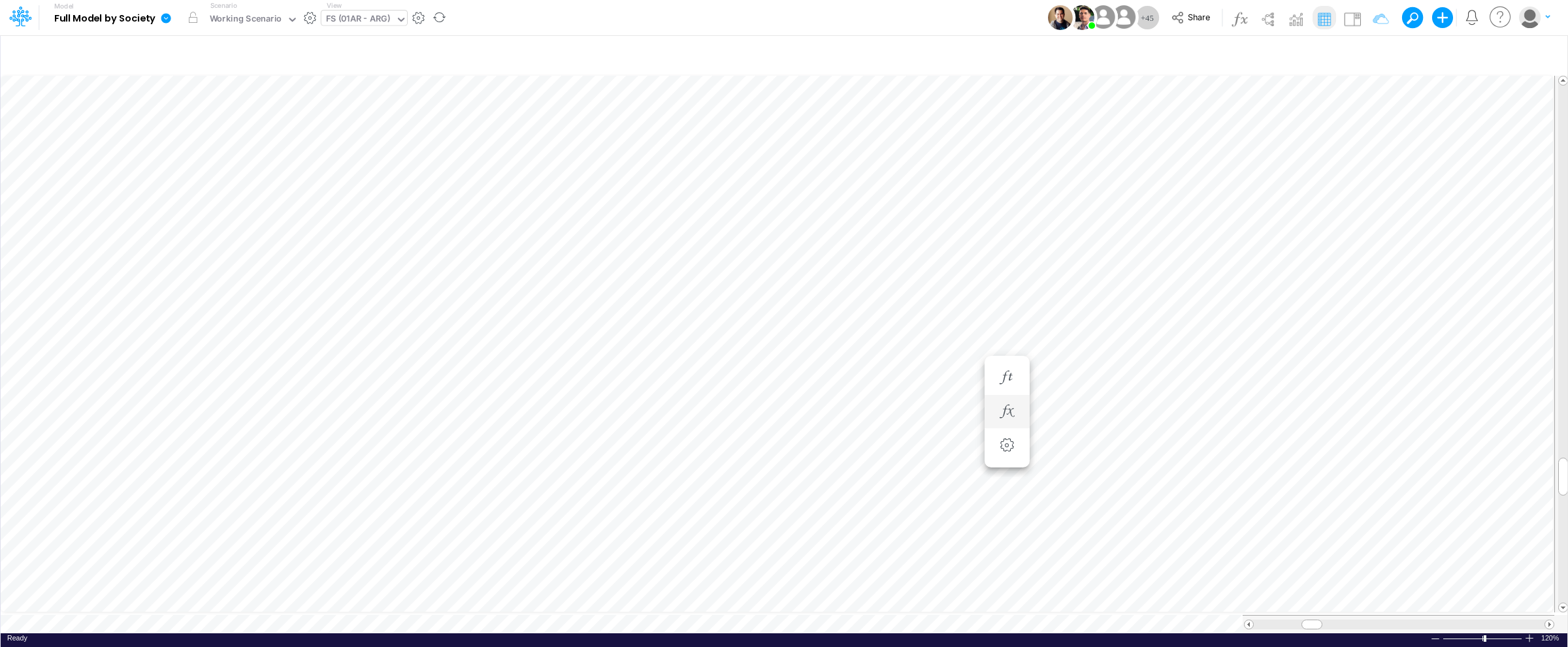
scroll to position [0, 1]
type input "BS (USGAAP) - Detailed"
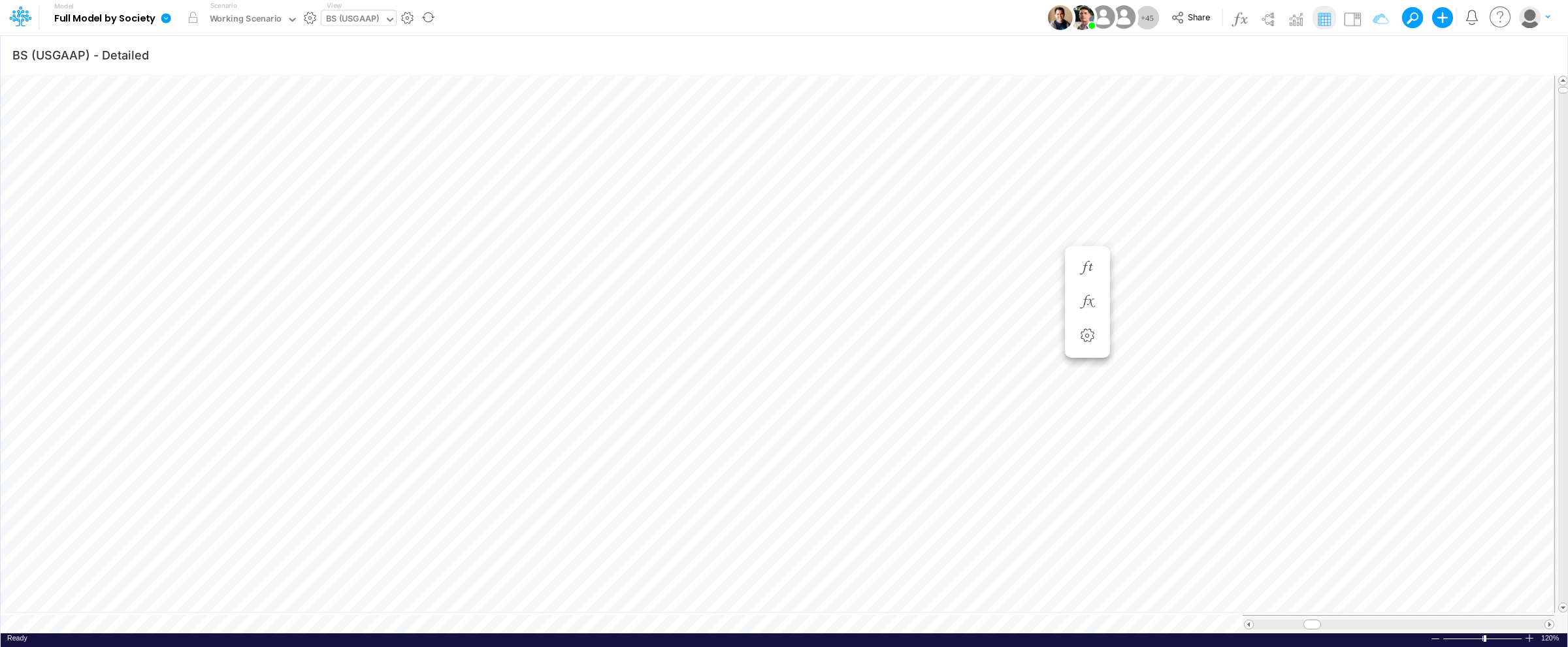
scroll to position [0, 1]
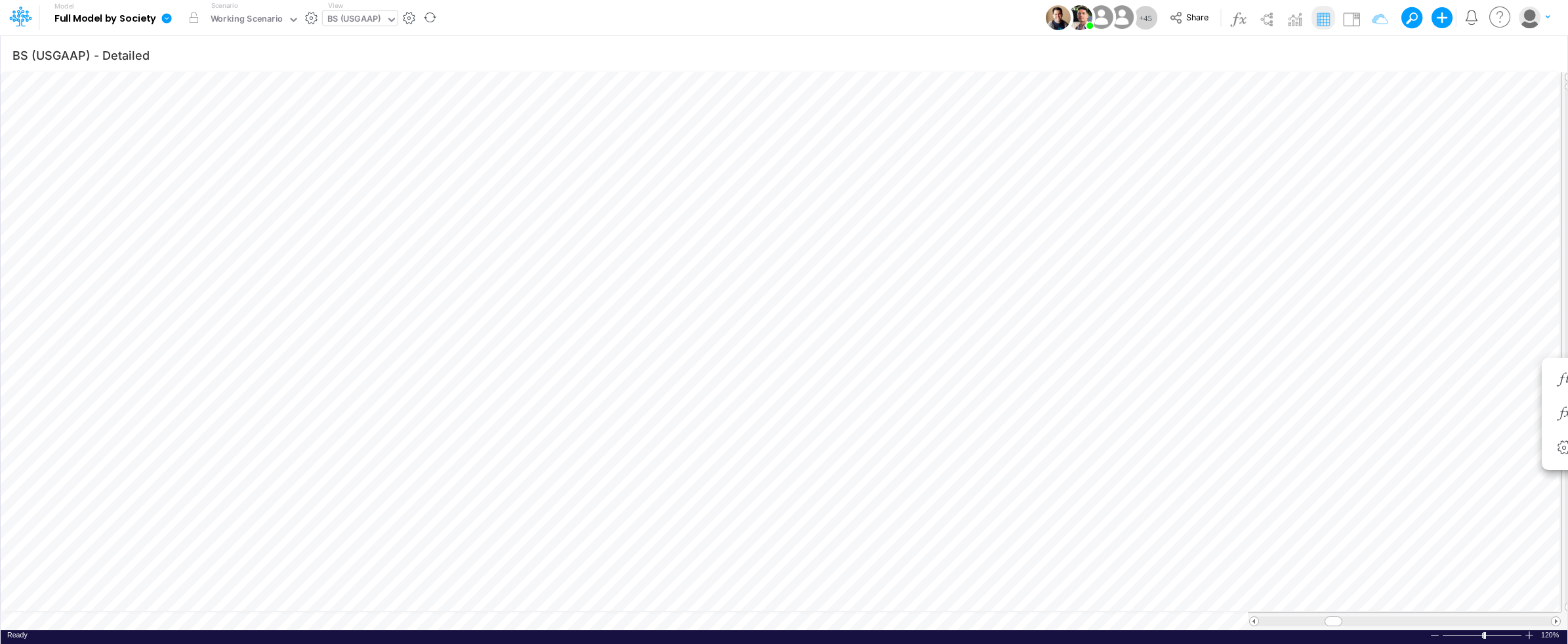
scroll to position [0, 1]
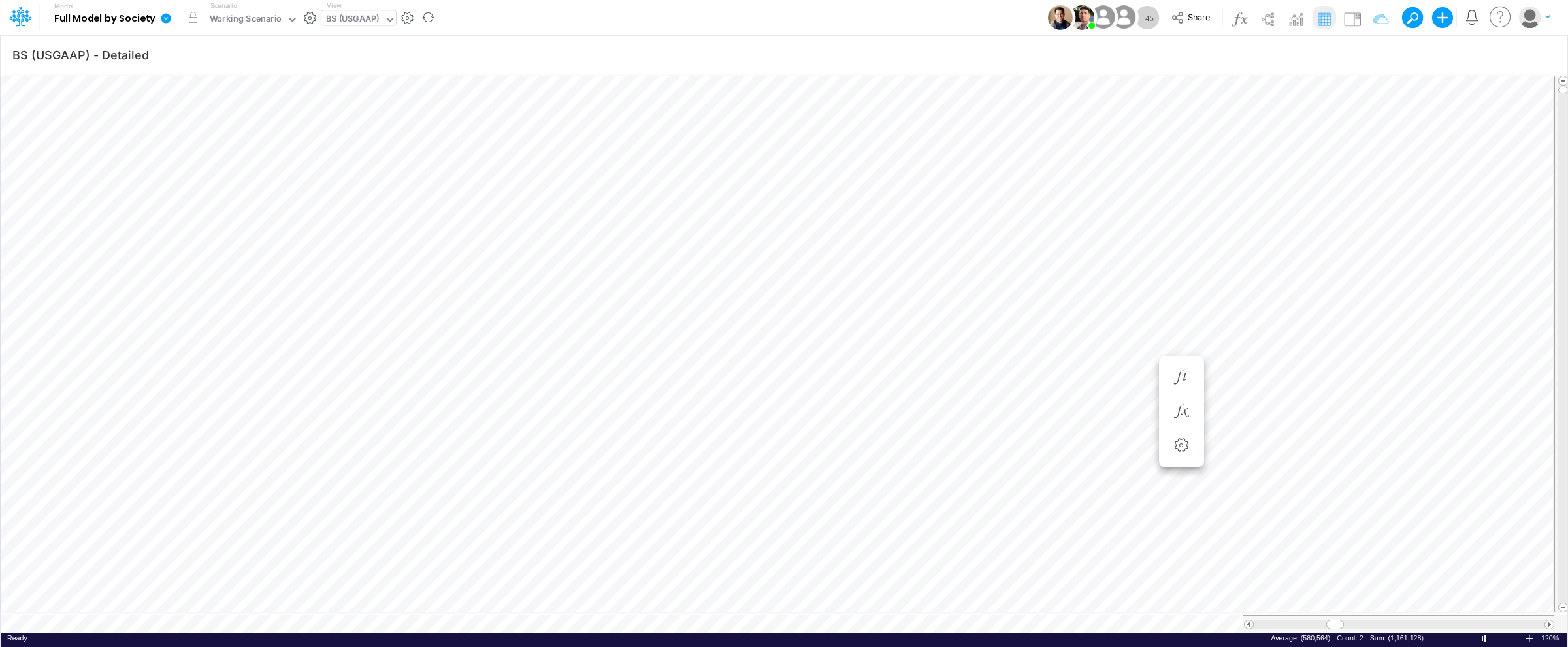
type input "Intercos G&A"
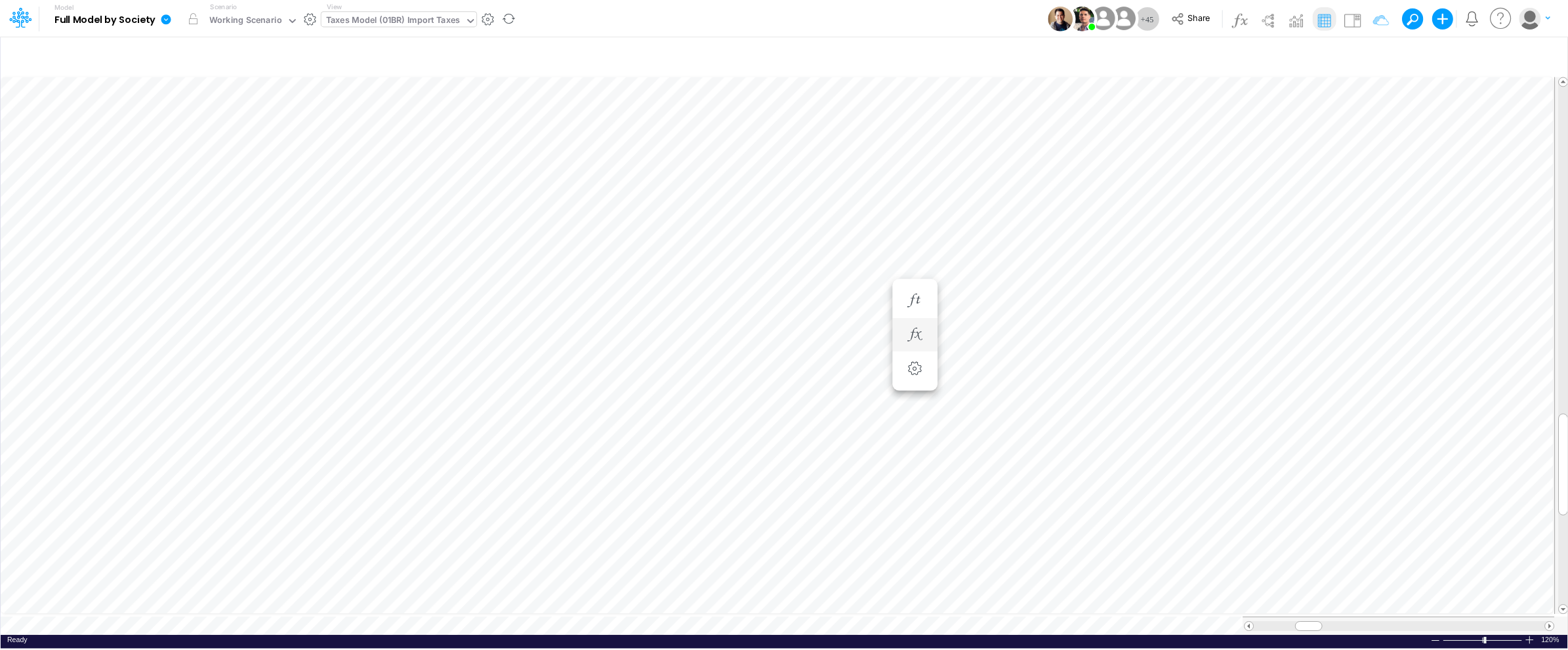
scroll to position [0, 1]
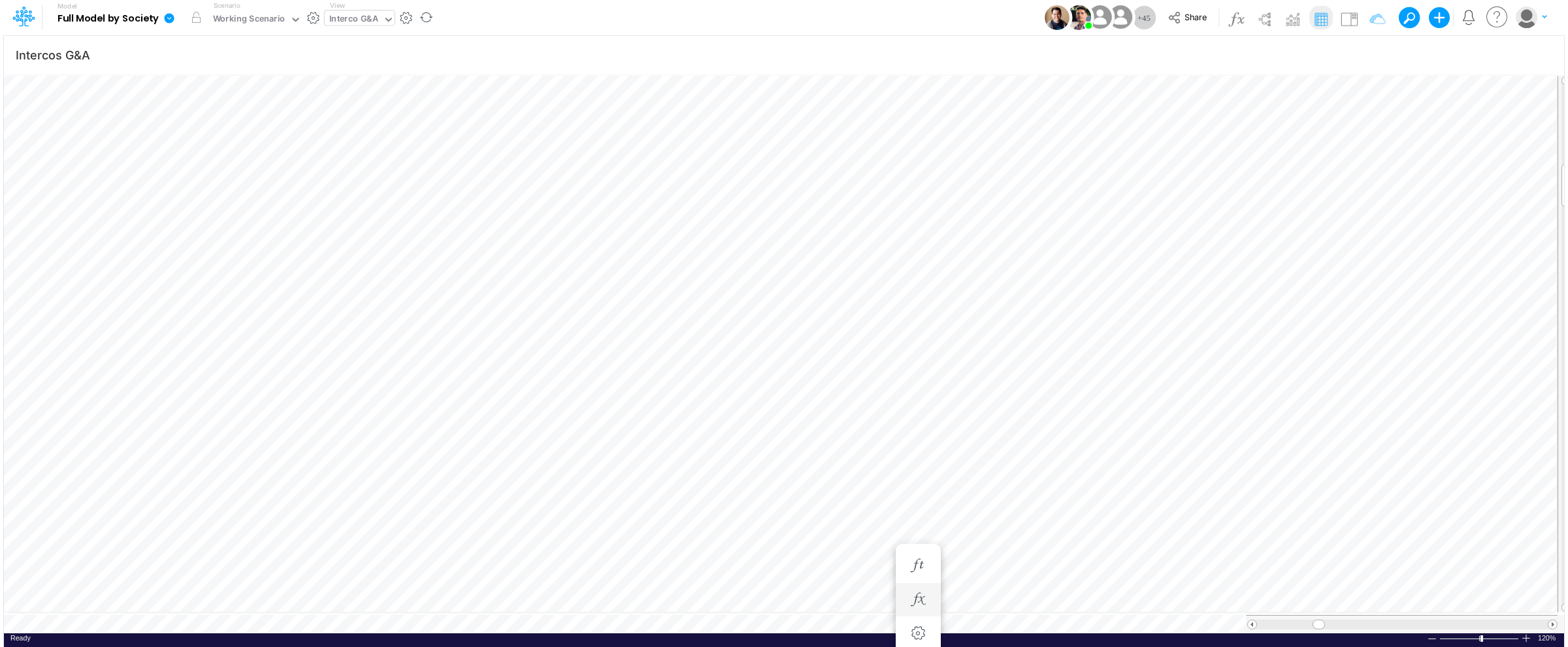
scroll to position [0, 1]
type input "BS (USGAAP) - Detailed"
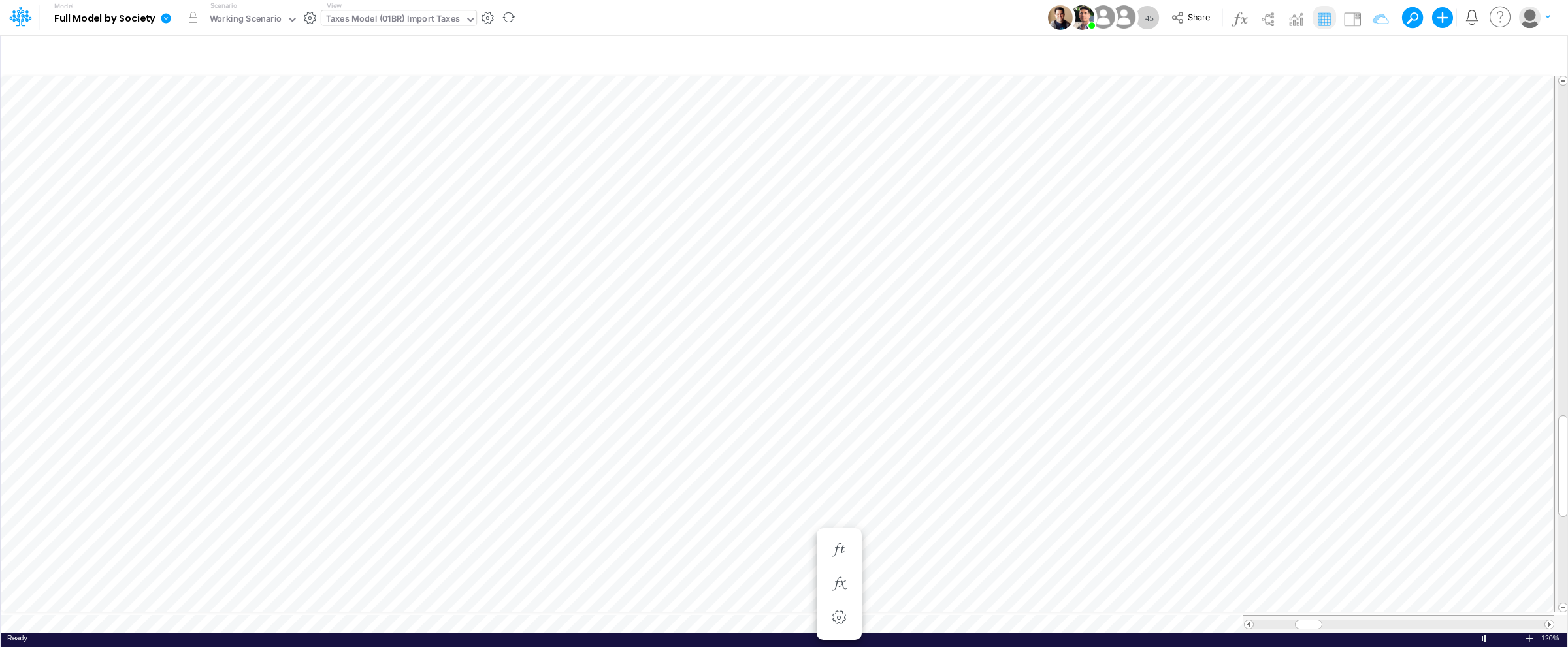
type input "BS (USGAAP) - Detailed"
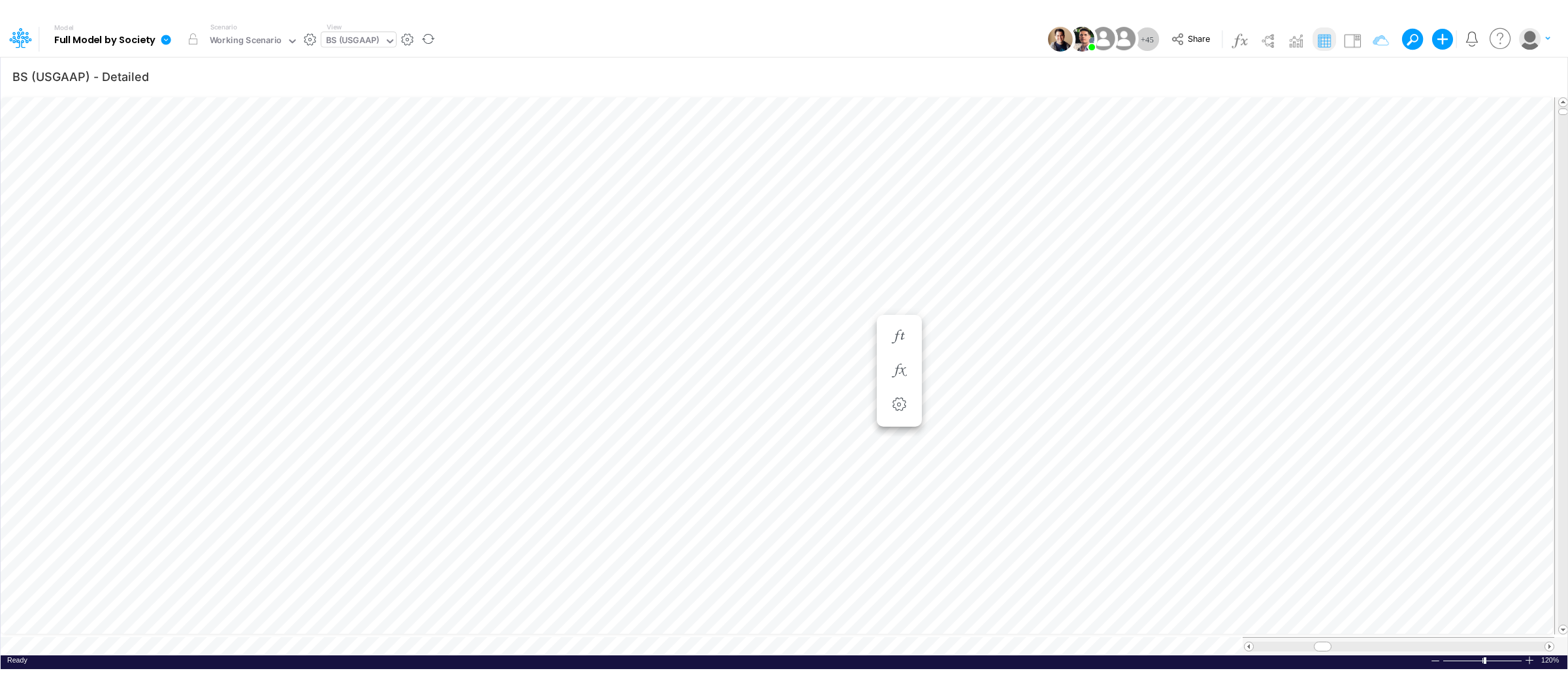
scroll to position [0, 1]
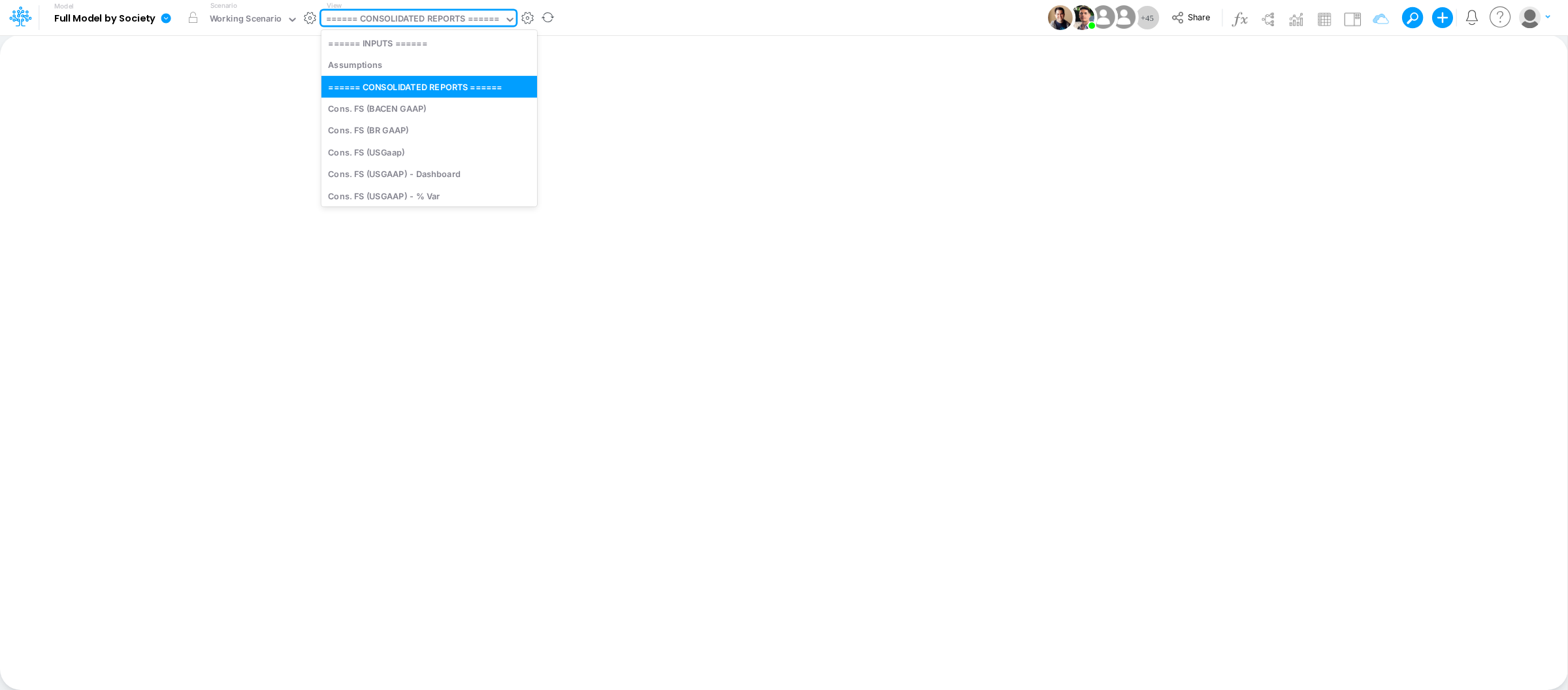
click at [461, 16] on div "====== CONSOLIDATED REPORTS ======" at bounding box center [413, 20] width 173 height 15
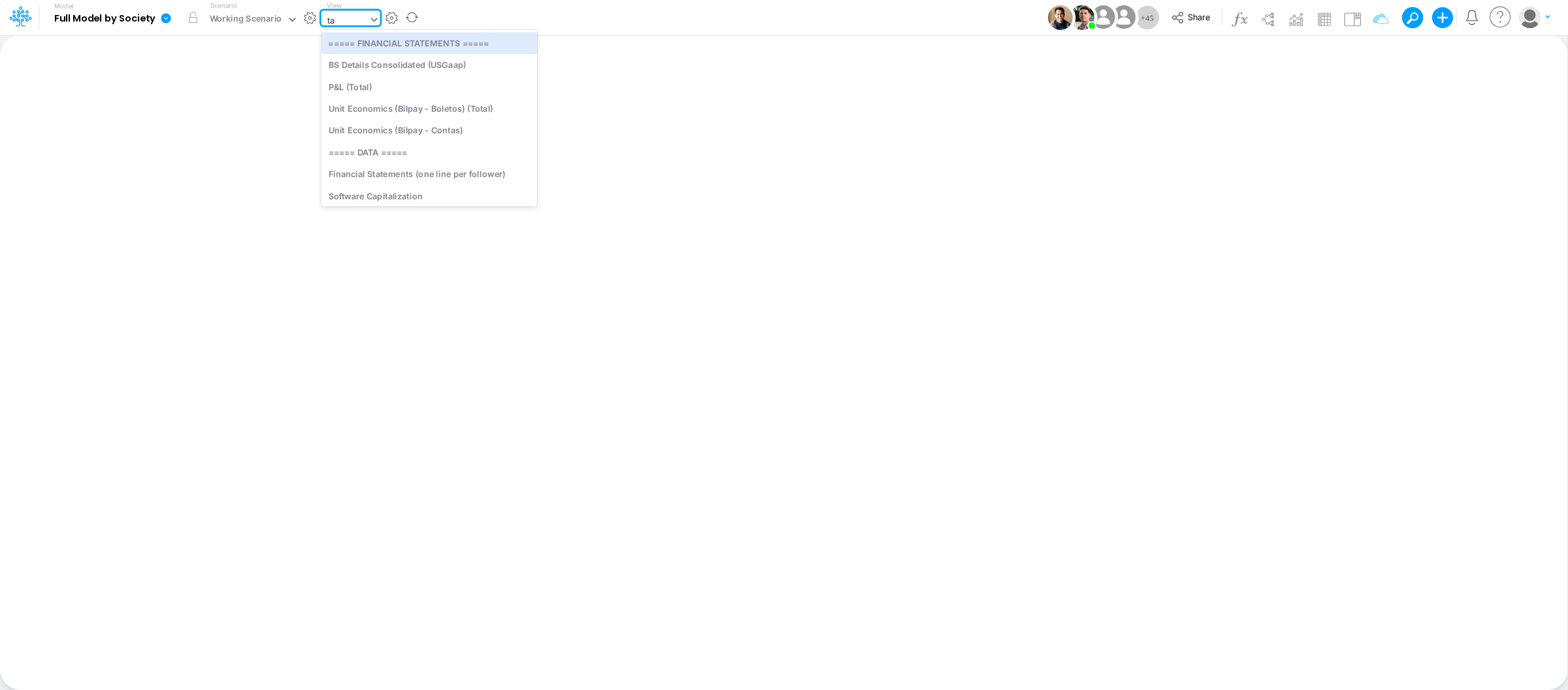
type input "tax"
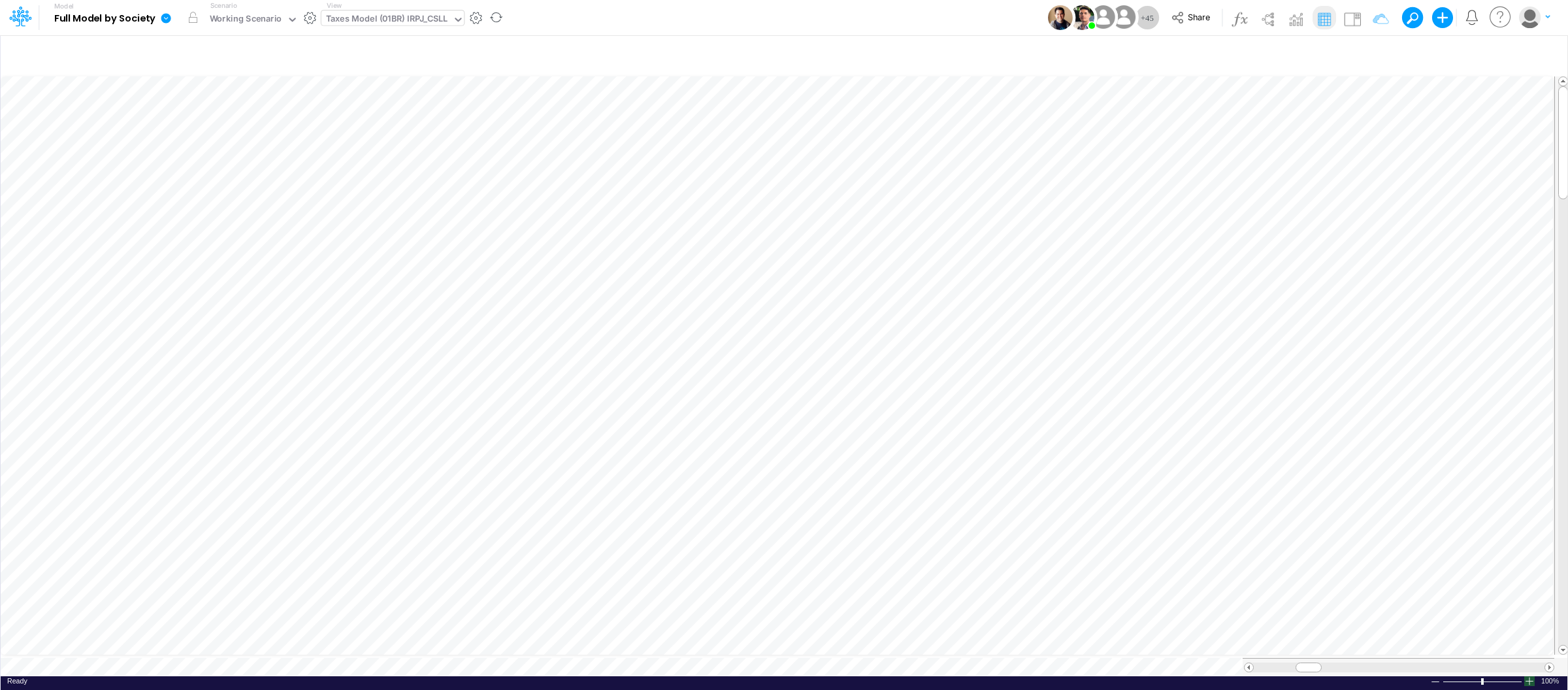
click at [1530, 676] on div at bounding box center [1529, 681] width 11 height 10
click at [1528, 676] on div at bounding box center [1529, 681] width 11 height 10
